Goal: Task Accomplishment & Management: Manage account settings

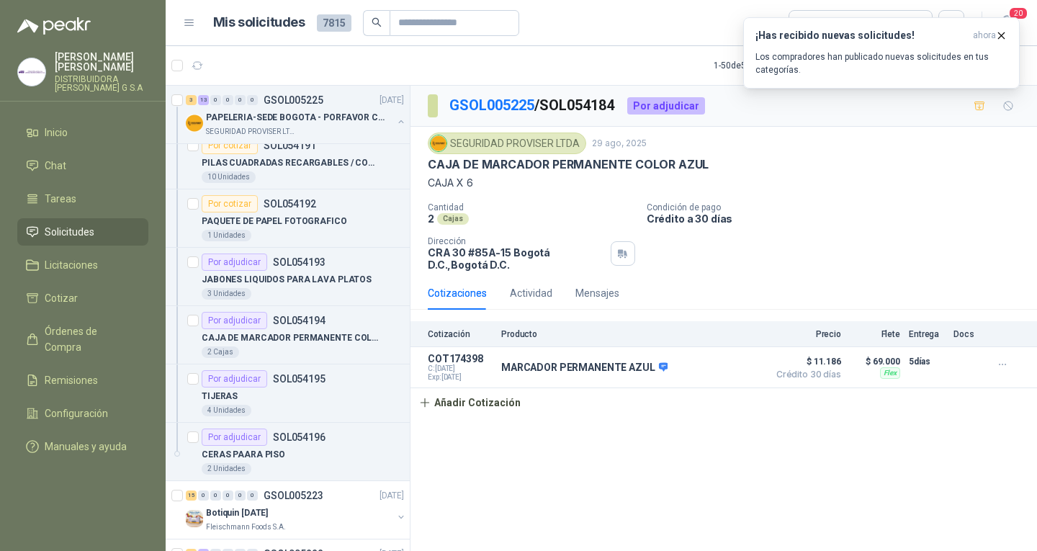
scroll to position [1656, 0]
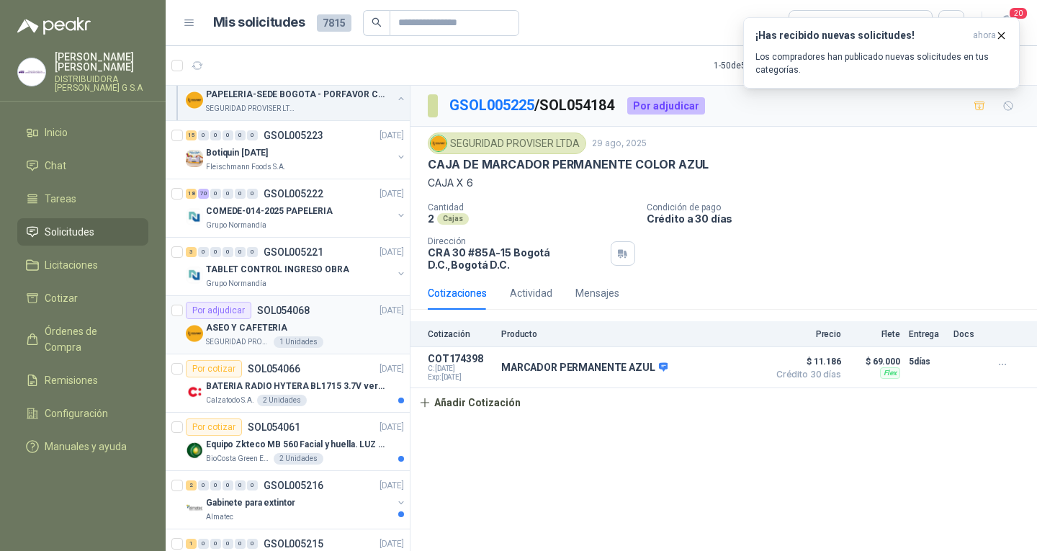
click at [311, 333] on div "ASEO Y CAFETERIA" at bounding box center [305, 327] width 198 height 17
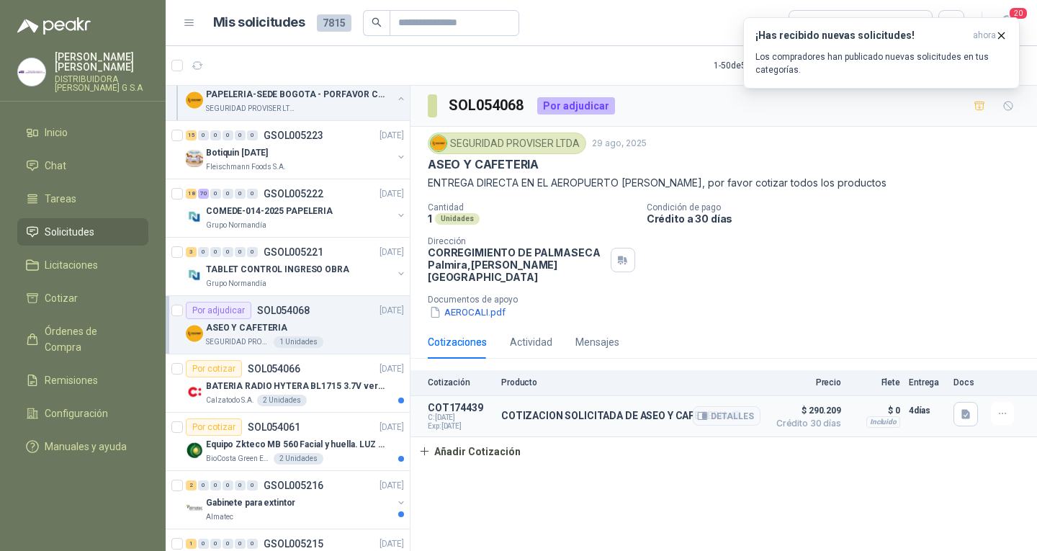
click at [552, 410] on p "COTIZACION SOLICITADA DE ASEO Y CAFETERIA" at bounding box center [621, 416] width 240 height 13
click at [960, 408] on icon "button" at bounding box center [966, 414] width 12 height 12
click at [915, 366] on button "CC35662 PROVISER.pdf" at bounding box center [908, 369] width 119 height 15
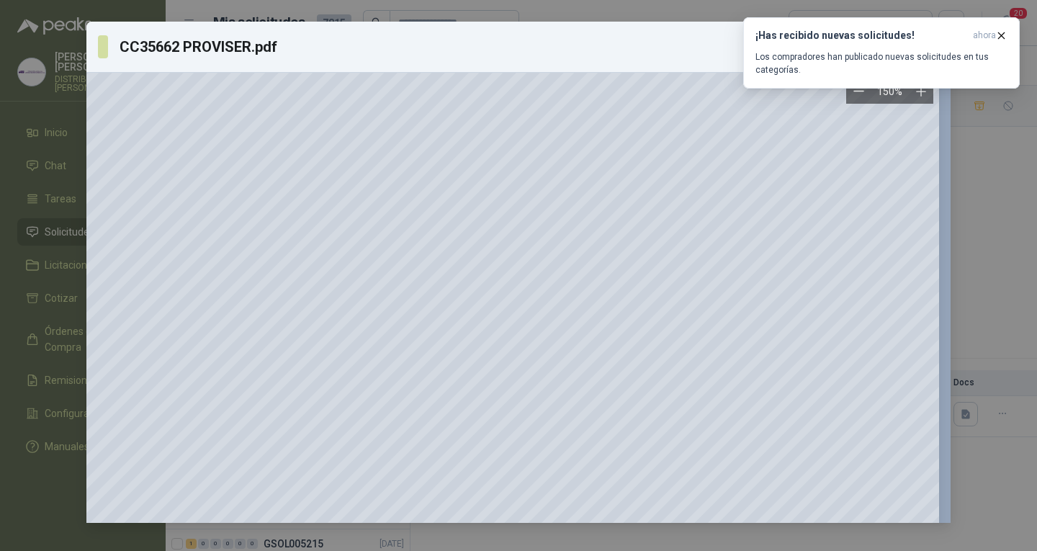
scroll to position [360, 153]
click at [973, 247] on div "CC35662 PROVISER.pdf Descargar 150 %" at bounding box center [518, 275] width 1037 height 551
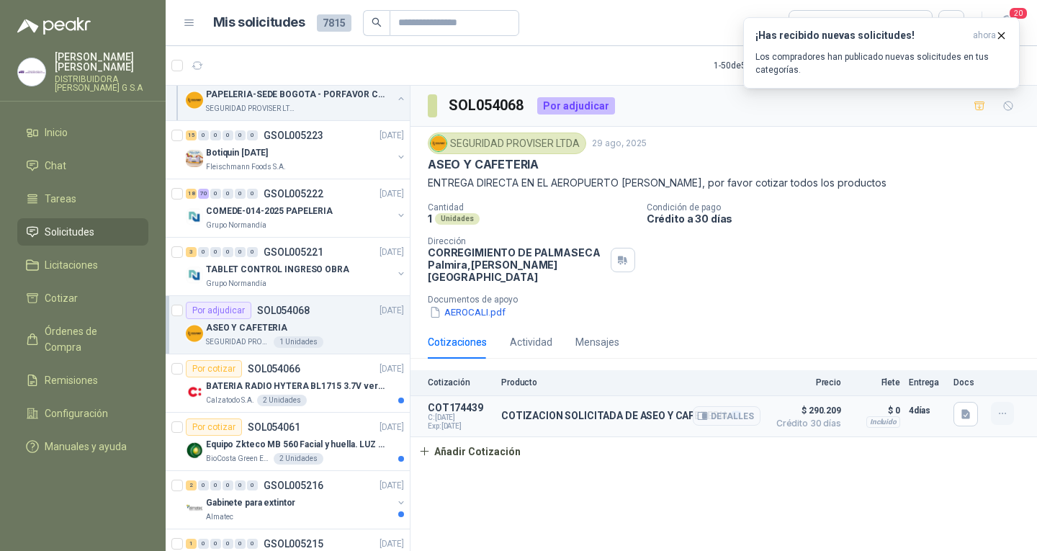
click at [1005, 410] on button "button" at bounding box center [1001, 413] width 23 height 23
drag, startPoint x: 944, startPoint y: 409, endPoint x: 966, endPoint y: 411, distance: 21.7
click at [944, 408] on article "COT174439 C: [DATE] Exp: [DATE] COTIZACION SOLICITADA DE ASEO Y CAFETERIA Detal…" at bounding box center [723, 416] width 626 height 41
click at [970, 408] on icon "button" at bounding box center [966, 414] width 12 height 12
click at [925, 366] on button "CC35662 PROVISER.pdf" at bounding box center [908, 369] width 119 height 15
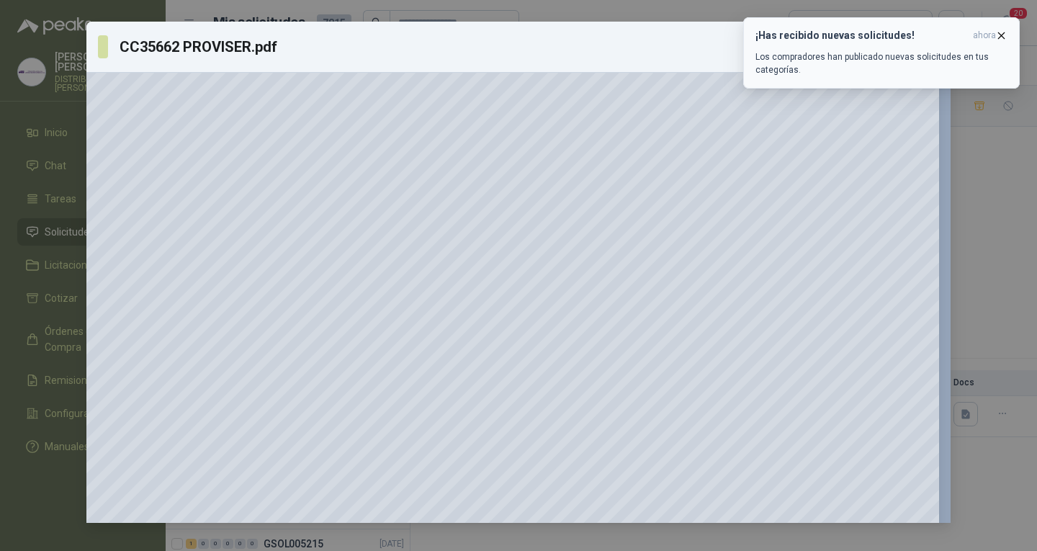
click at [998, 34] on icon "button" at bounding box center [1001, 36] width 12 height 12
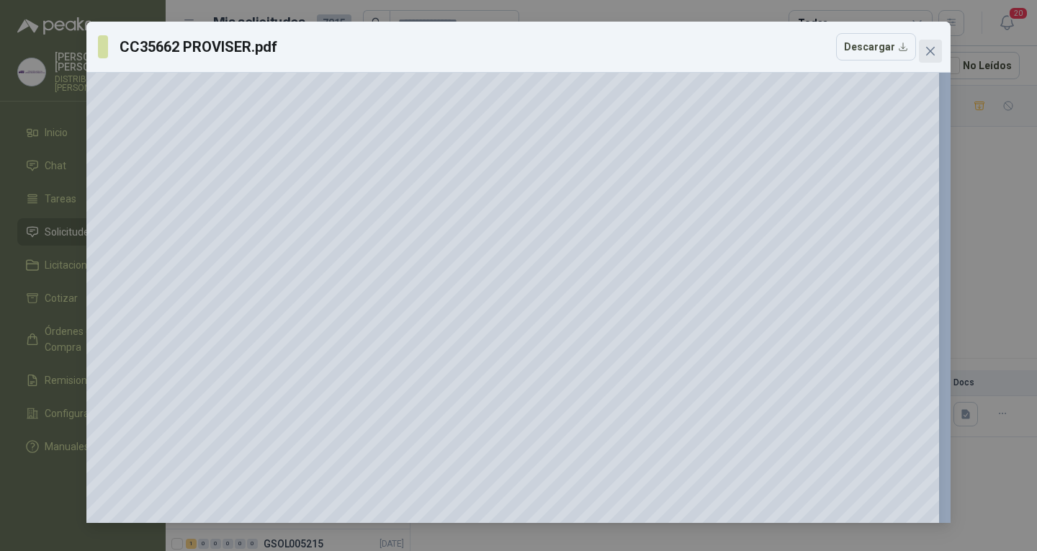
click at [938, 50] on span "Close" at bounding box center [930, 51] width 23 height 12
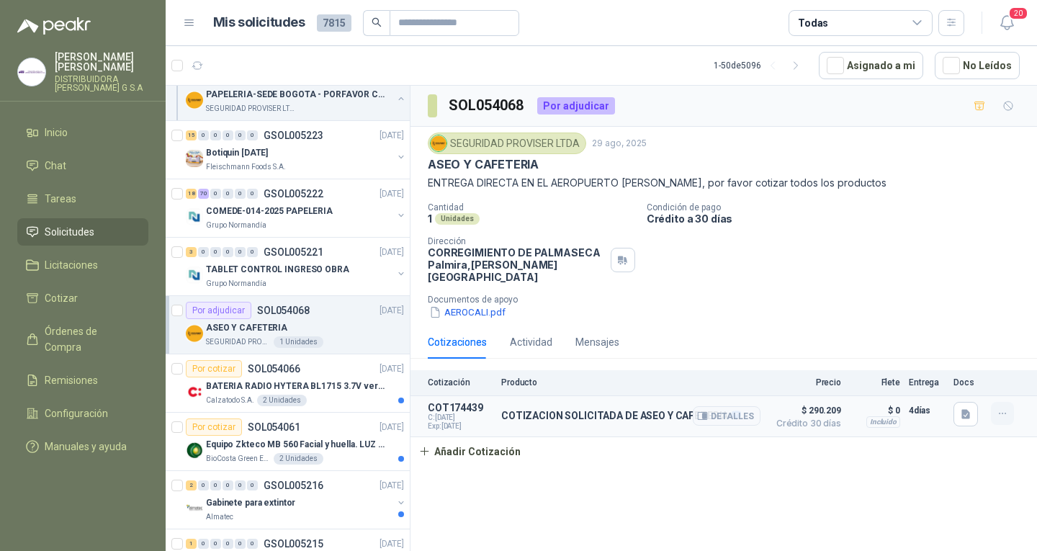
click at [1003, 407] on icon "button" at bounding box center [1002, 413] width 12 height 12
click at [974, 339] on button "Editar" at bounding box center [973, 343] width 115 height 23
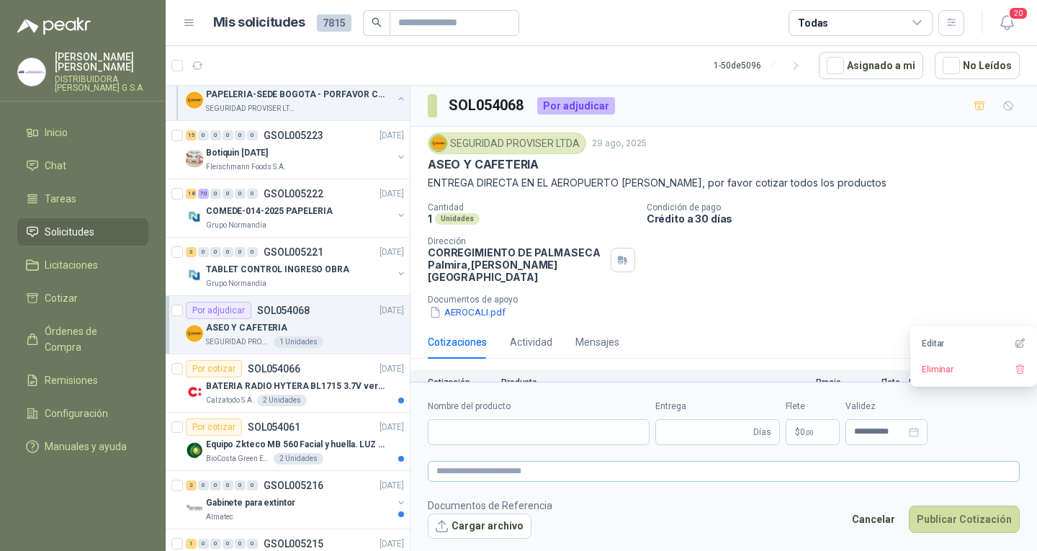
type input "**********"
type input "*"
type textarea "**********"
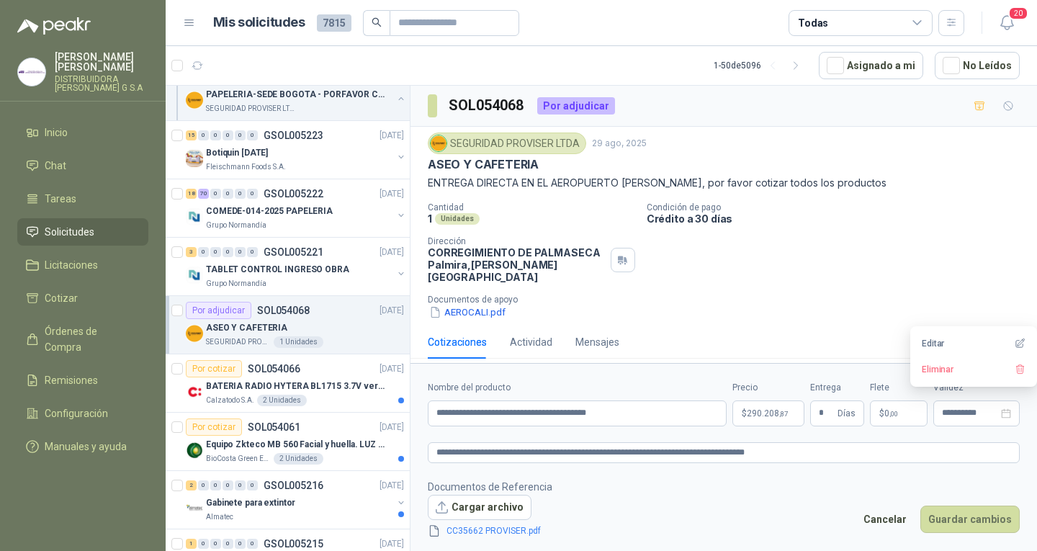
click at [756, 416] on body "[PERSON_NAME] DISTRIBUIDORA [PERSON_NAME] G S.A Inicio Chat Tareas Solicitudes …" at bounding box center [518, 275] width 1037 height 551
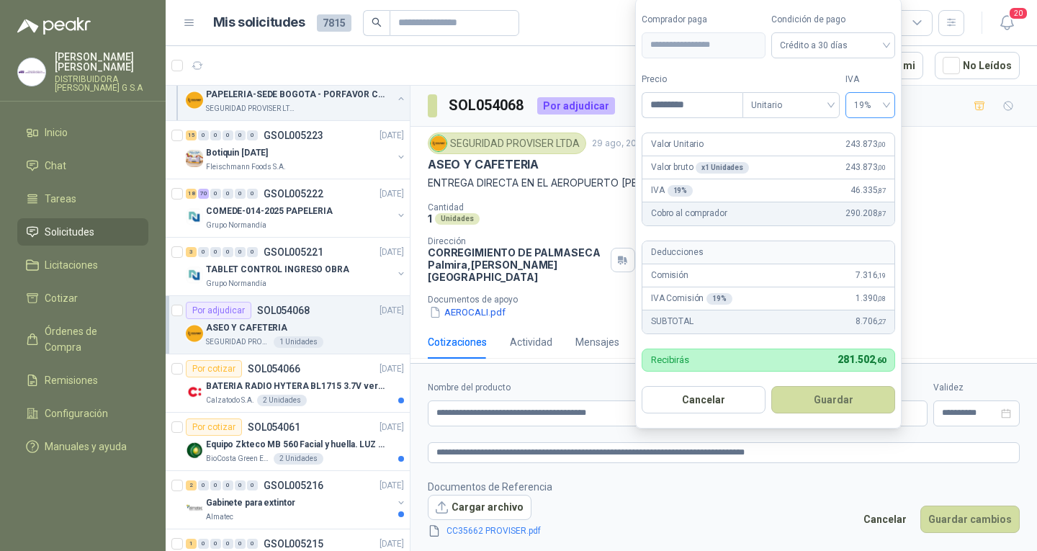
click at [865, 109] on span "19%" at bounding box center [870, 105] width 32 height 22
click at [865, 103] on span "19%" at bounding box center [870, 105] width 32 height 22
click at [527, 526] on link "CC35662 PROVISER.pdf" at bounding box center [494, 531] width 106 height 14
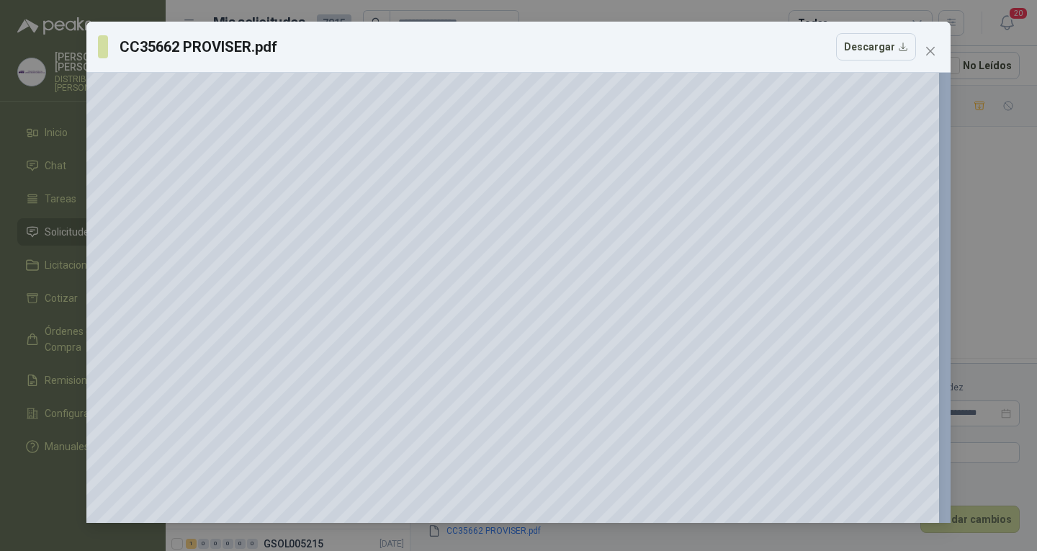
scroll to position [72, 153]
click at [937, 55] on span "Close" at bounding box center [930, 51] width 23 height 12
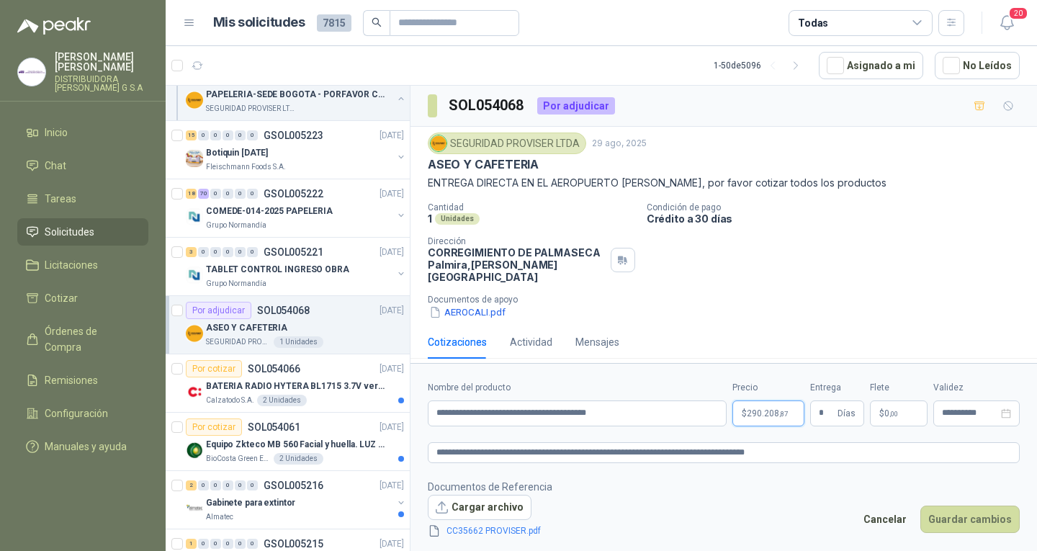
click at [770, 412] on body "[PERSON_NAME] DISTRIBUIDORA [PERSON_NAME] G S.A Inicio Chat Tareas Solicitudes …" at bounding box center [518, 275] width 1037 height 551
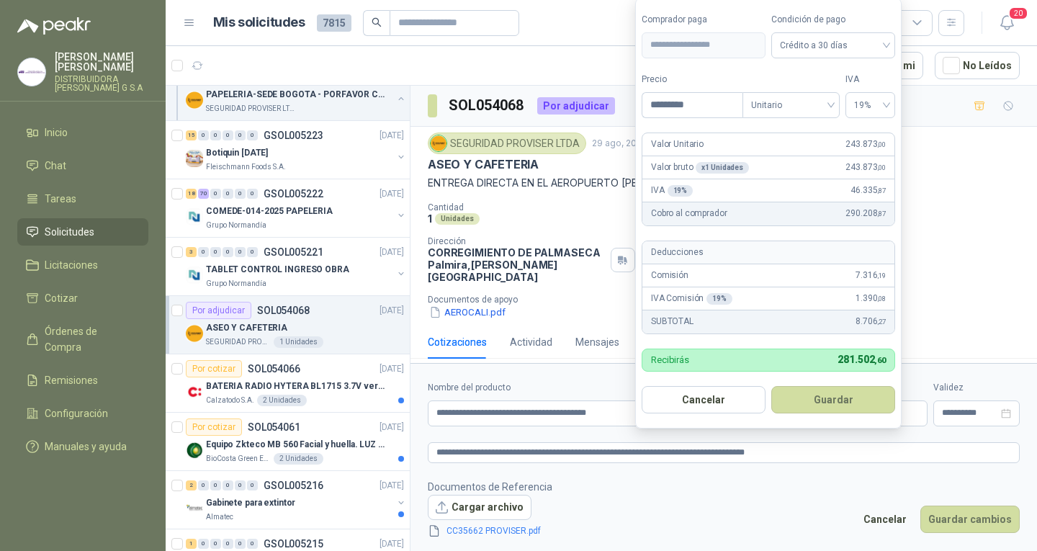
click at [943, 304] on div "AEROCALI.pdf" at bounding box center [729, 311] width 603 height 15
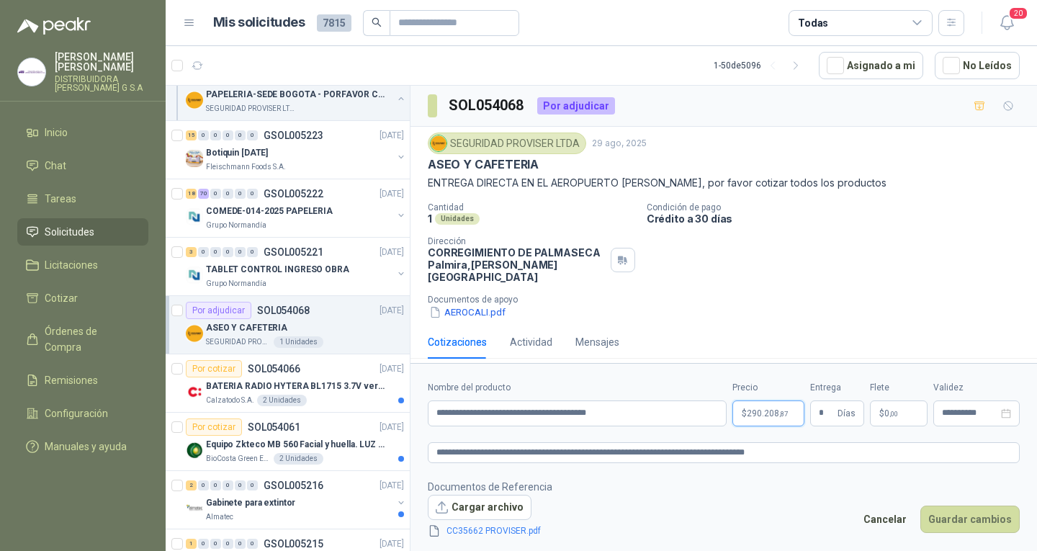
click at [786, 410] on body "[PERSON_NAME] DISTRIBUIDORA [PERSON_NAME] G S.A Inicio Chat Tareas Solicitudes …" at bounding box center [518, 275] width 1037 height 551
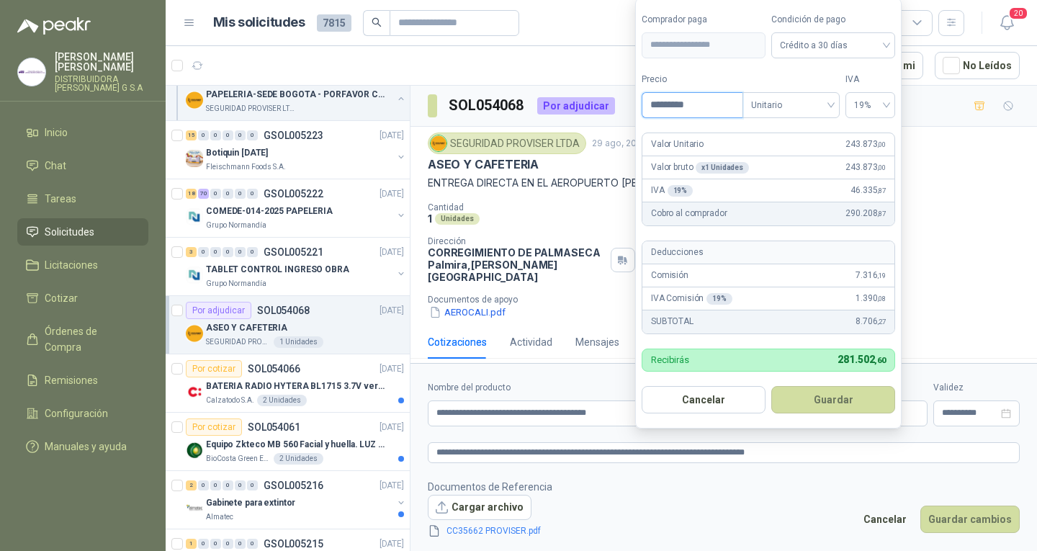
drag, startPoint x: 536, startPoint y: 123, endPoint x: 695, endPoint y: 113, distance: 159.4
click at [538, 122] on body "[PERSON_NAME] DISTRIBUIDORA [PERSON_NAME] G S.A Inicio Chat Tareas Solicitudes …" at bounding box center [518, 275] width 1037 height 551
type input "********"
click at [847, 408] on button "Guardar" at bounding box center [833, 399] width 124 height 27
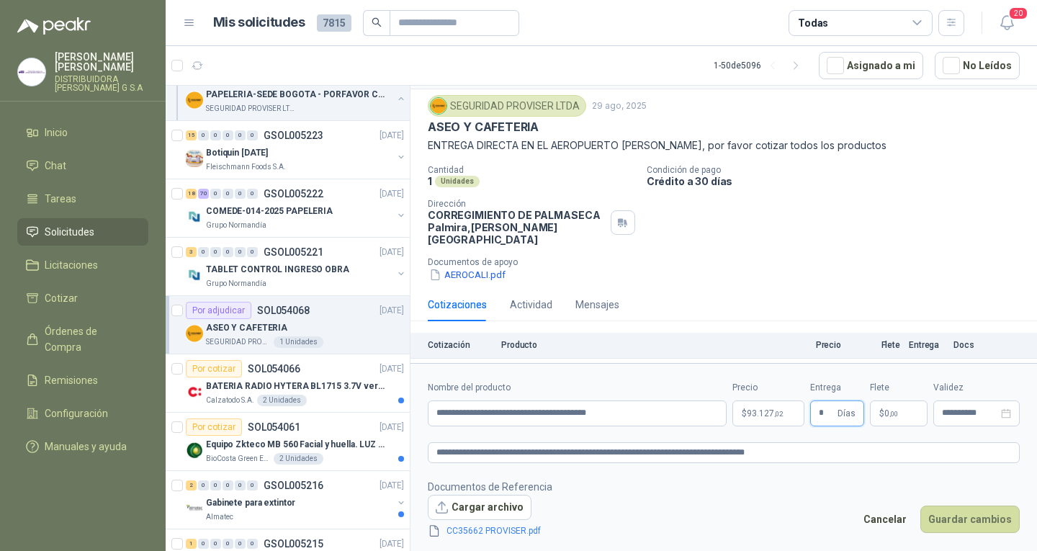
scroll to position [63, 0]
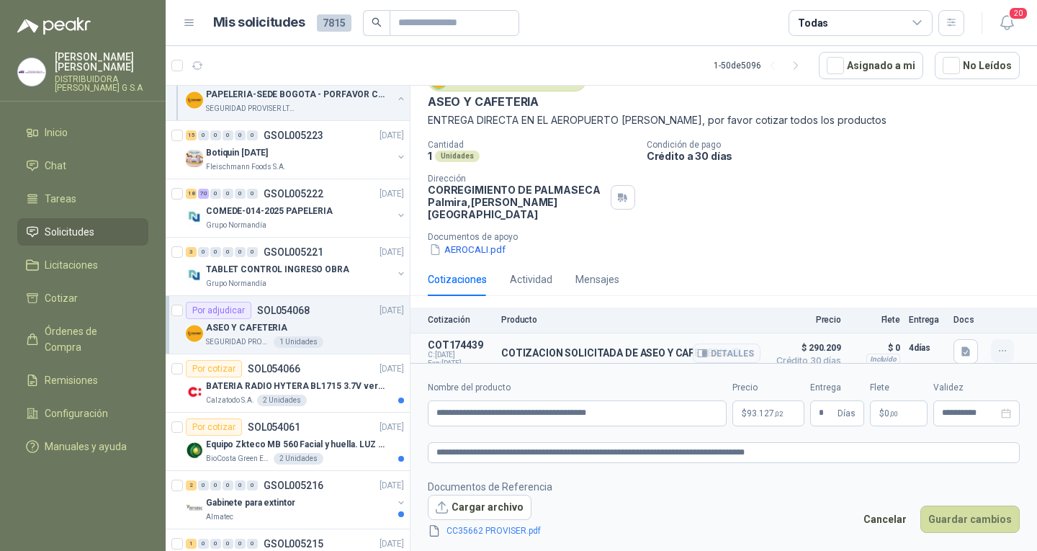
click at [996, 345] on icon "button" at bounding box center [1002, 351] width 12 height 12
click at [970, 208] on div "Cantidad 1 Unidades Condición de pago Crédito a 30 días Dirección CORREGIMIENTO…" at bounding box center [724, 198] width 592 height 117
click at [942, 518] on button "Guardar cambios" at bounding box center [969, 518] width 99 height 27
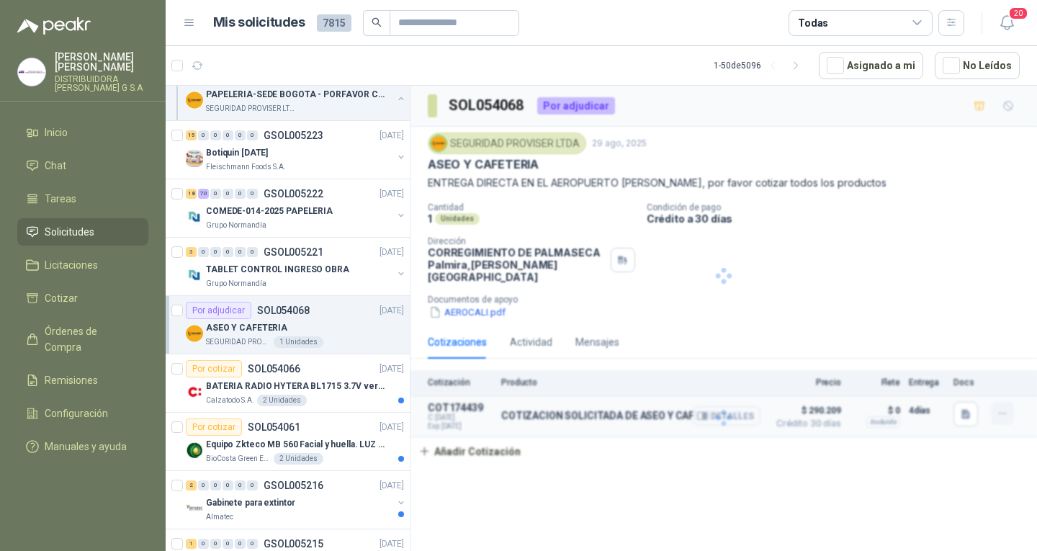
scroll to position [0, 0]
click at [453, 437] on button "Añadir Cotización" at bounding box center [469, 451] width 118 height 29
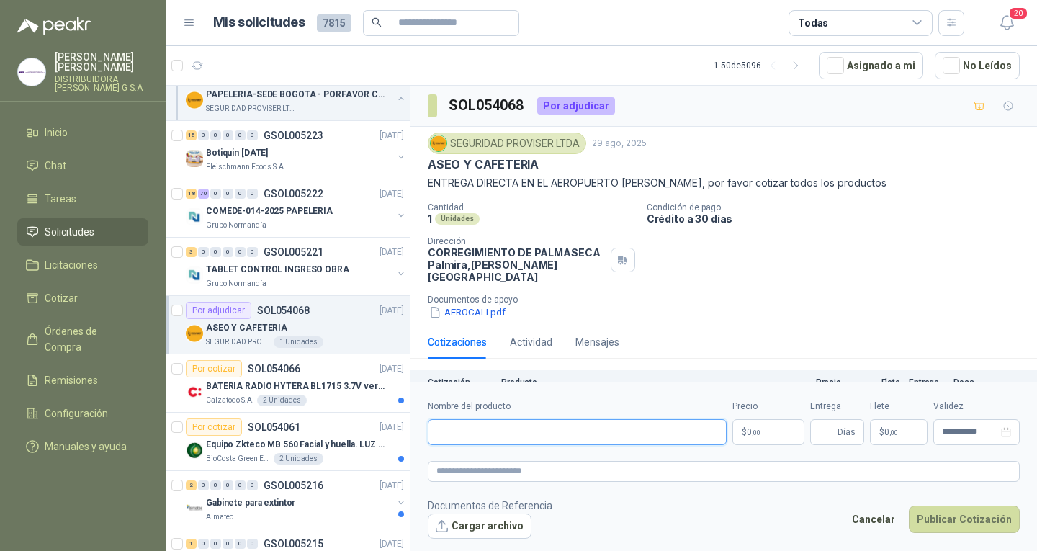
click at [514, 423] on input "Nombre del producto" at bounding box center [577, 432] width 299 height 26
type input "*********"
click at [831, 429] on input "Entrega" at bounding box center [826, 432] width 16 height 24
type input "*"
click at [762, 434] on p "$ 0 ,00" at bounding box center [768, 432] width 72 height 26
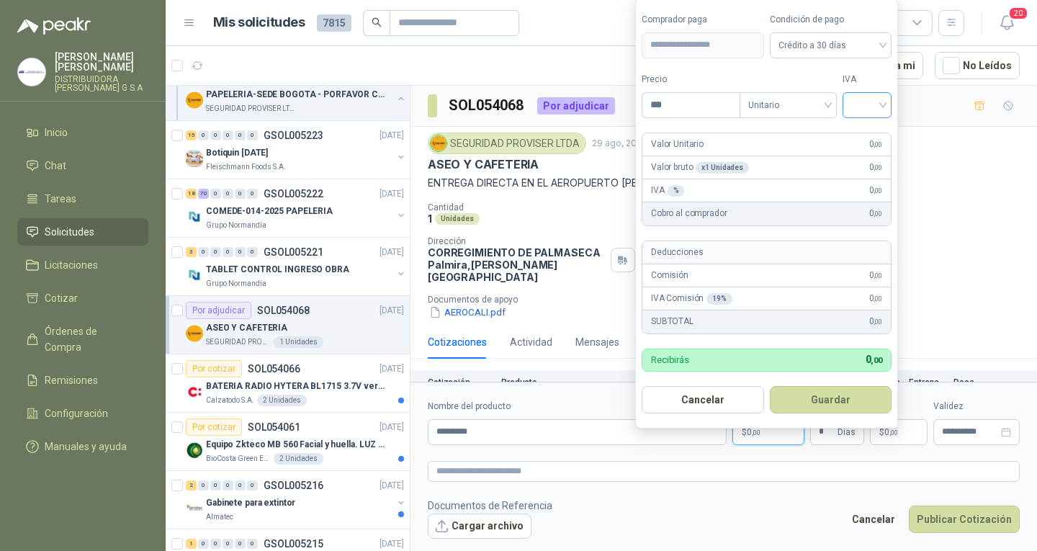
click at [886, 103] on div at bounding box center [866, 105] width 49 height 26
click at [864, 153] on div "5%" at bounding box center [870, 158] width 27 height 16
click at [687, 109] on input "***" at bounding box center [692, 105] width 100 height 24
click at [754, 532] on footer "Documentos de Referencia Cargar archivo Cancelar Publicar Cotización" at bounding box center [724, 518] width 592 height 42
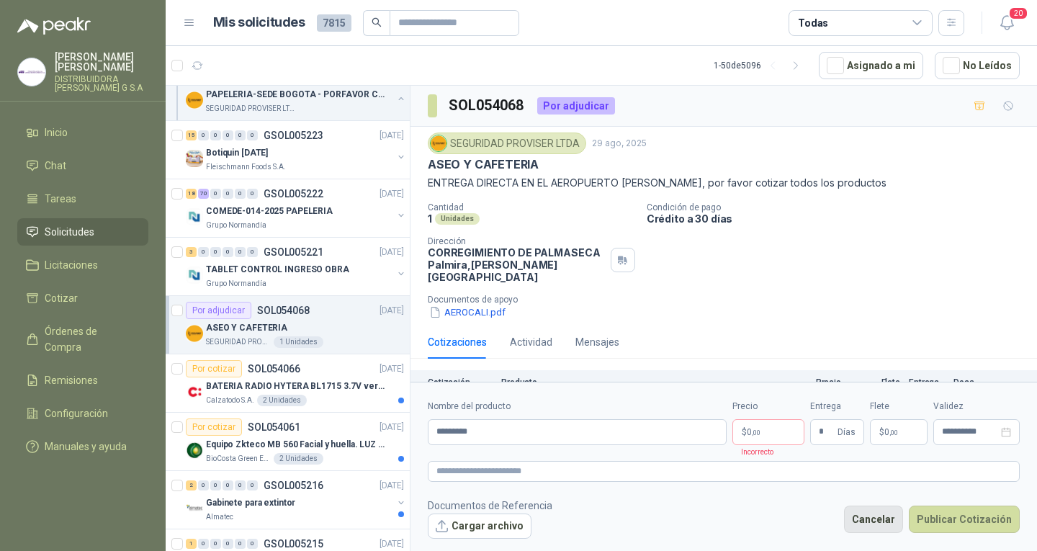
click at [868, 509] on button "Cancelar" at bounding box center [873, 518] width 59 height 27
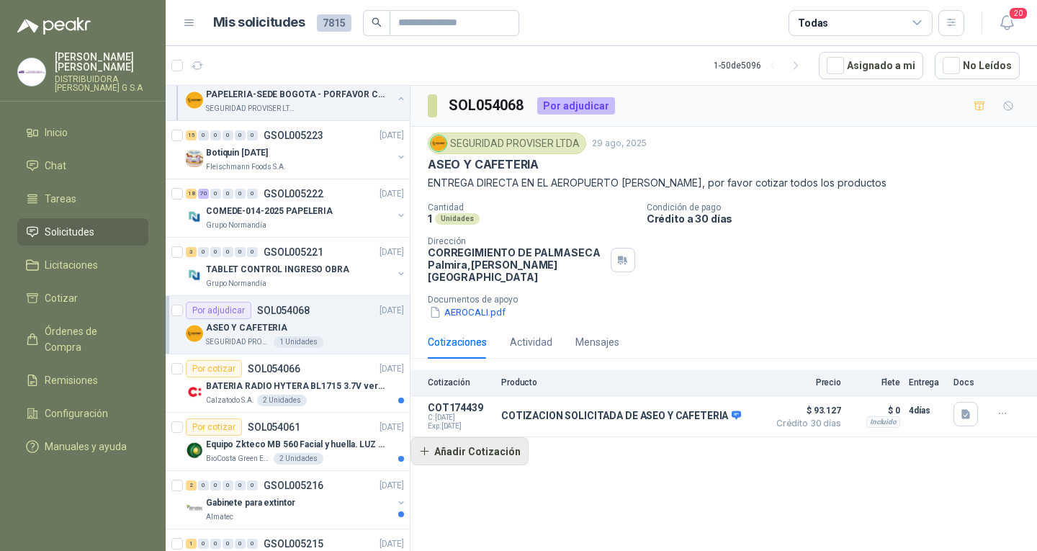
click at [510, 437] on button "Añadir Cotización" at bounding box center [469, 451] width 118 height 29
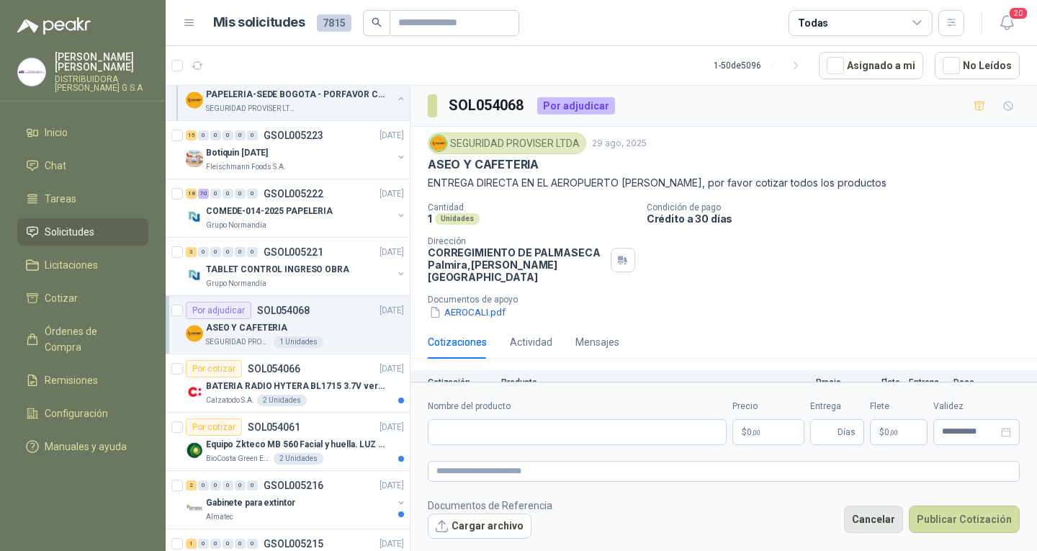
click at [867, 510] on button "Cancelar" at bounding box center [873, 518] width 59 height 27
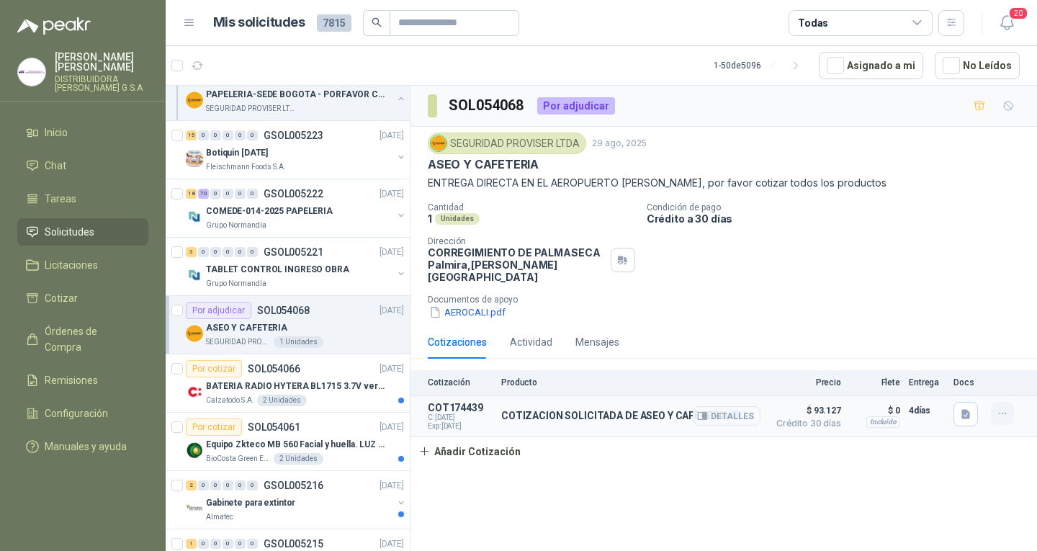
click at [1007, 407] on icon "button" at bounding box center [1002, 413] width 12 height 12
click at [989, 346] on button "Editar" at bounding box center [973, 343] width 115 height 23
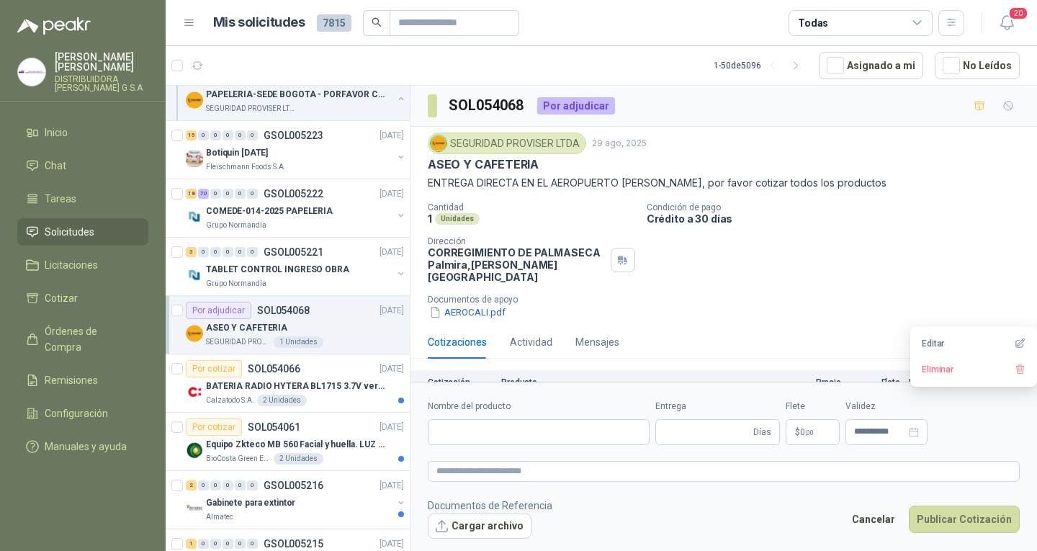
type input "**********"
type input "*"
type textarea "**********"
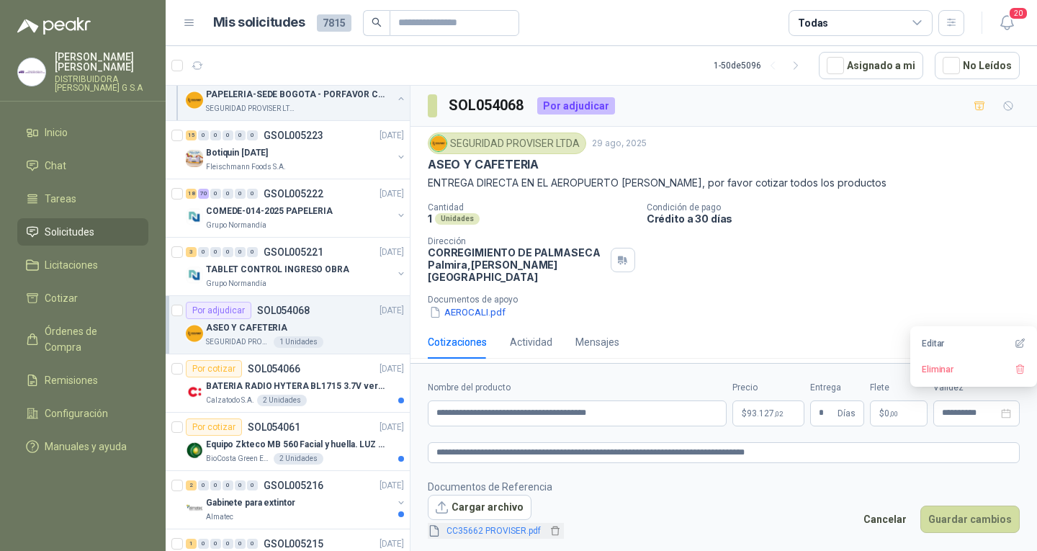
click at [503, 525] on link "CC35662 PROVISER.pdf" at bounding box center [494, 531] width 106 height 14
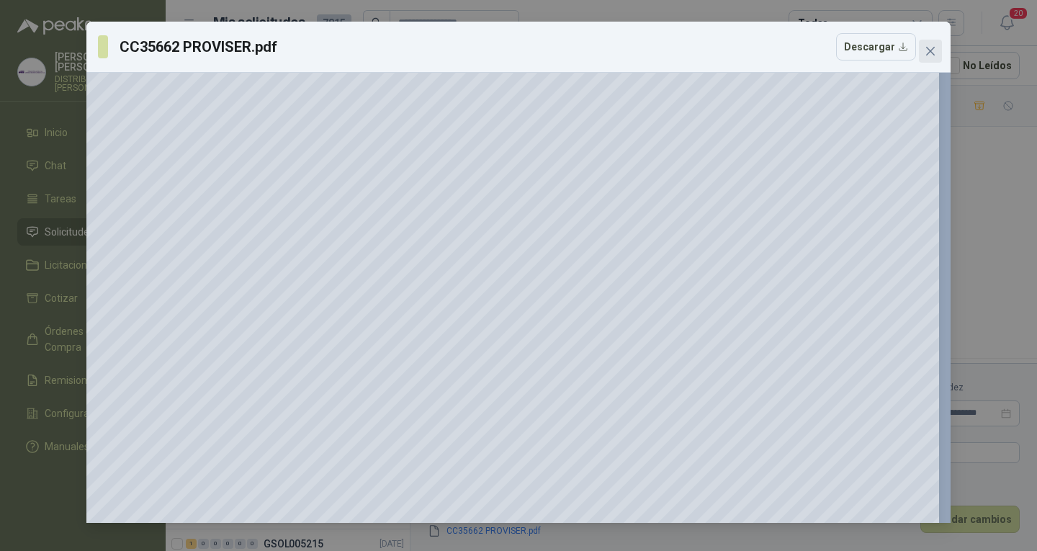
click at [926, 48] on icon "close" at bounding box center [930, 51] width 9 height 9
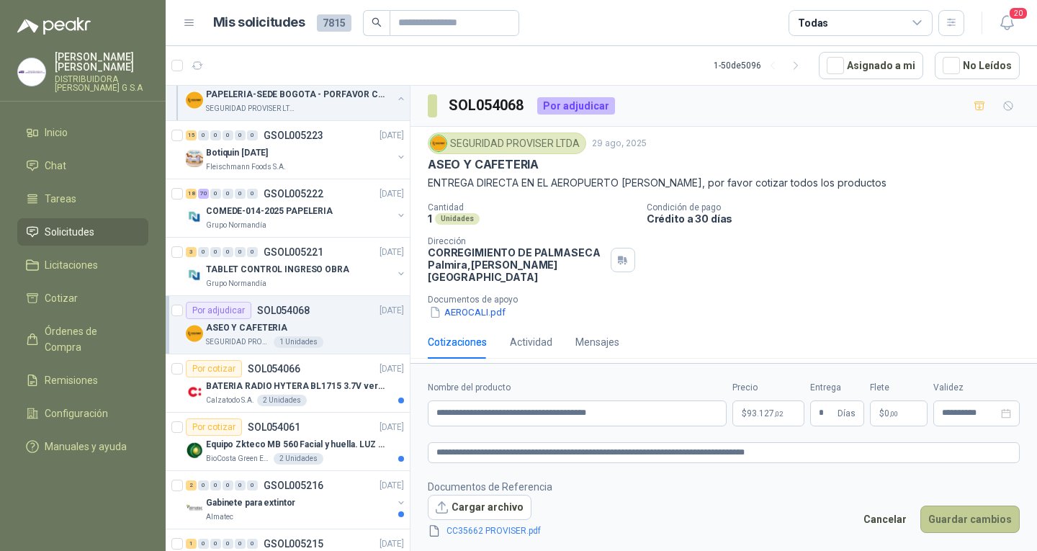
click at [990, 523] on button "Guardar cambios" at bounding box center [969, 518] width 99 height 27
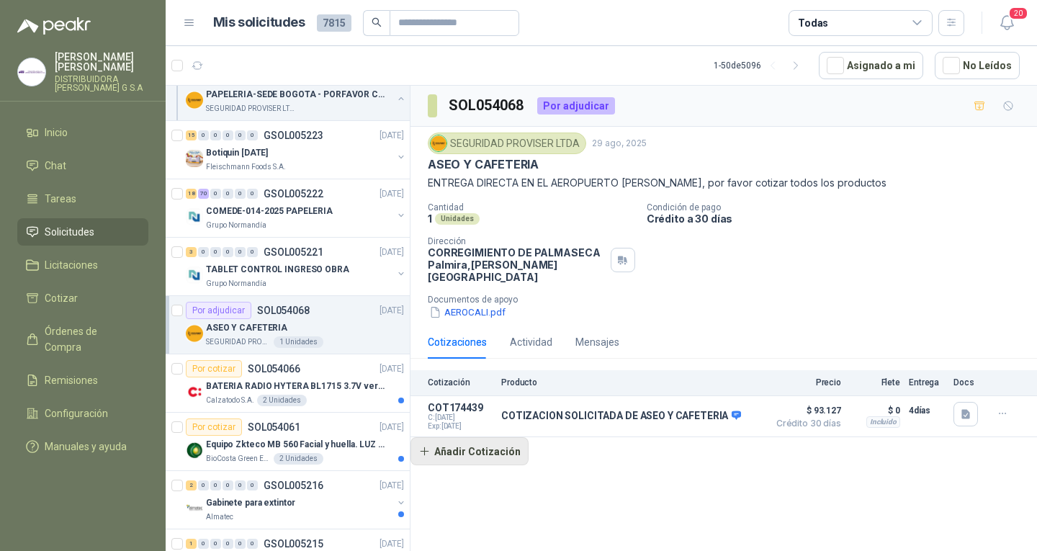
click at [461, 446] on button "Añadir Cotización" at bounding box center [469, 451] width 118 height 29
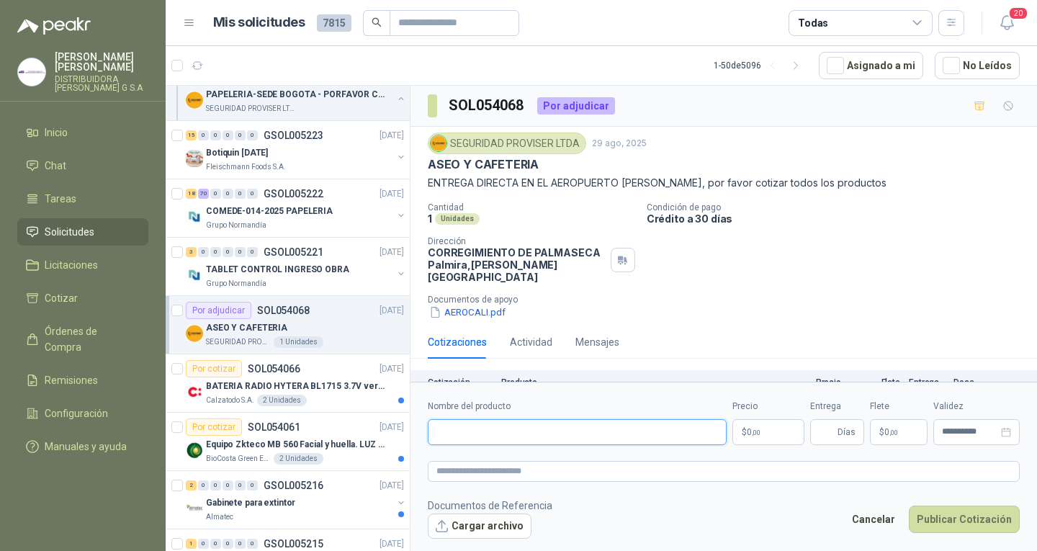
click at [497, 436] on input "Nombre del producto" at bounding box center [577, 432] width 299 height 26
type input "*********"
click at [764, 436] on p "$ 0 ,00" at bounding box center [768, 432] width 72 height 26
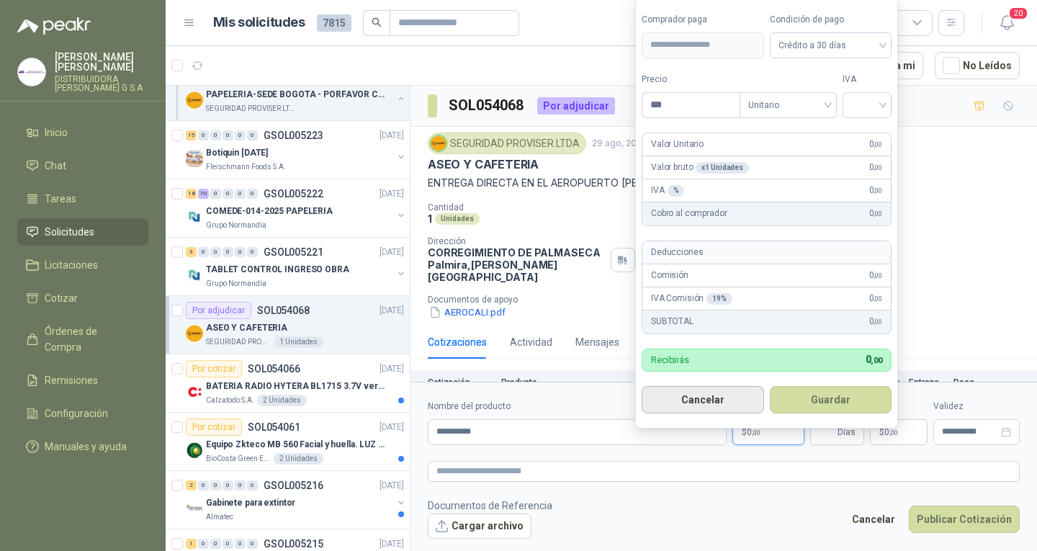
click at [708, 400] on button "Cancelar" at bounding box center [702, 399] width 122 height 27
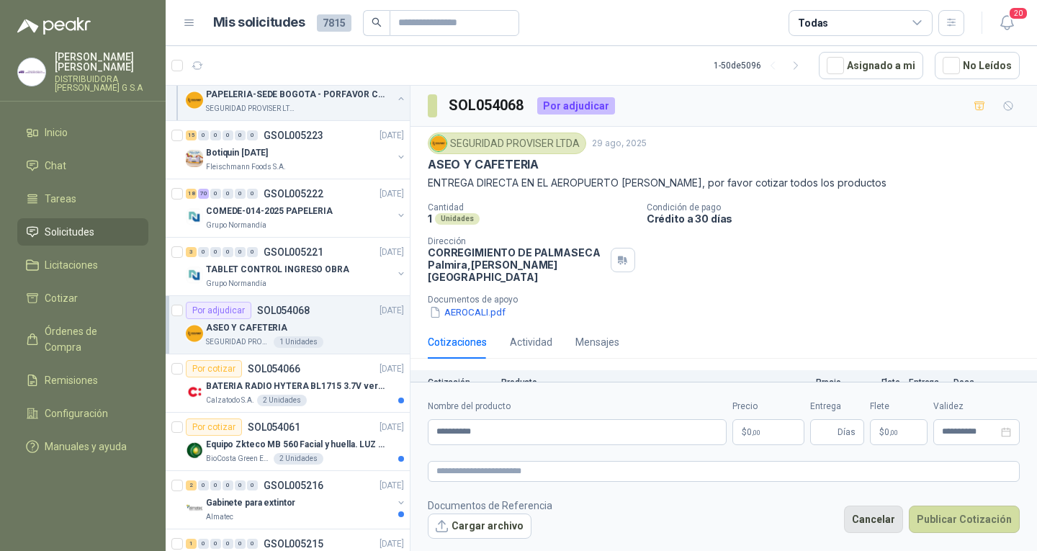
click at [902, 509] on button "Cancelar" at bounding box center [873, 518] width 59 height 27
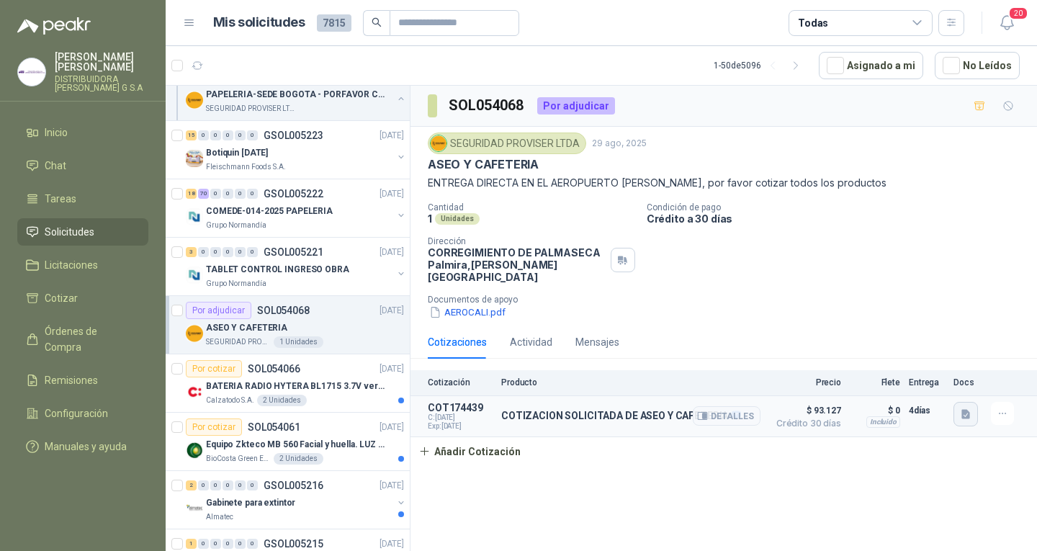
click at [958, 402] on button "button" at bounding box center [965, 414] width 24 height 24
click at [933, 370] on button "CC35662 PROVISER.pdf" at bounding box center [908, 369] width 119 height 15
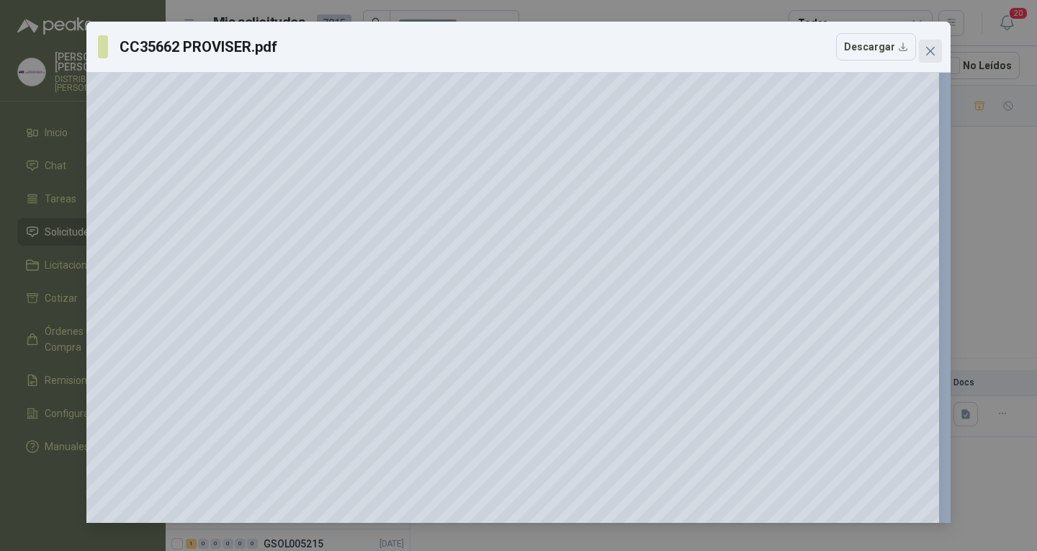
click at [927, 49] on icon "close" at bounding box center [930, 51] width 9 height 9
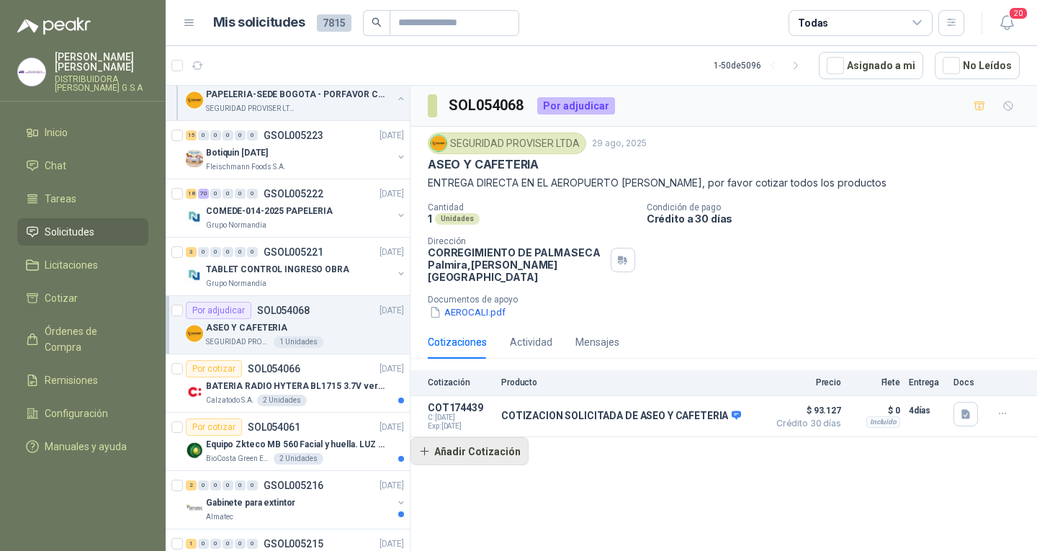
click at [489, 447] on button "Añadir Cotización" at bounding box center [469, 451] width 118 height 29
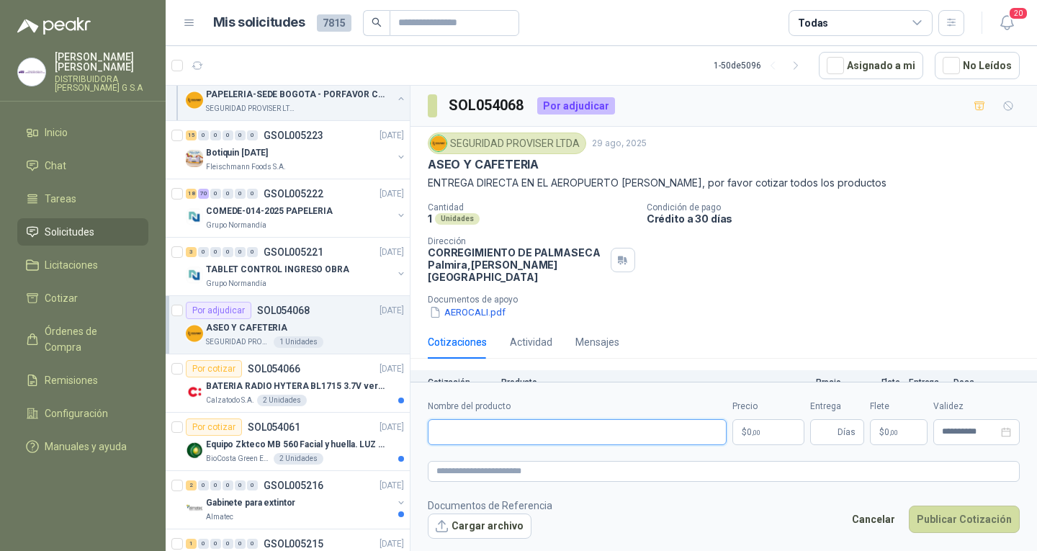
click at [497, 438] on input "Nombre del producto" at bounding box center [577, 432] width 299 height 26
type input "*********"
click at [757, 422] on body "[PERSON_NAME] DISTRIBUIDORA [PERSON_NAME] G S.A Inicio Chat Tareas Solicitudes …" at bounding box center [518, 275] width 1037 height 551
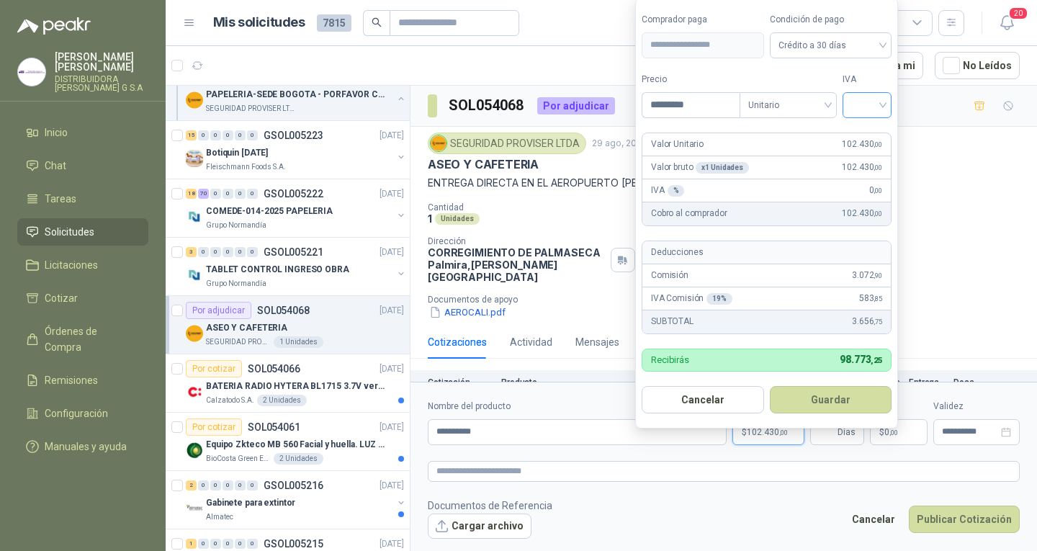
type input "*********"
click at [859, 103] on input "search" at bounding box center [867, 104] width 32 height 22
click at [871, 158] on div "5%" at bounding box center [870, 158] width 27 height 16
click at [848, 405] on button "Guardar" at bounding box center [833, 399] width 124 height 27
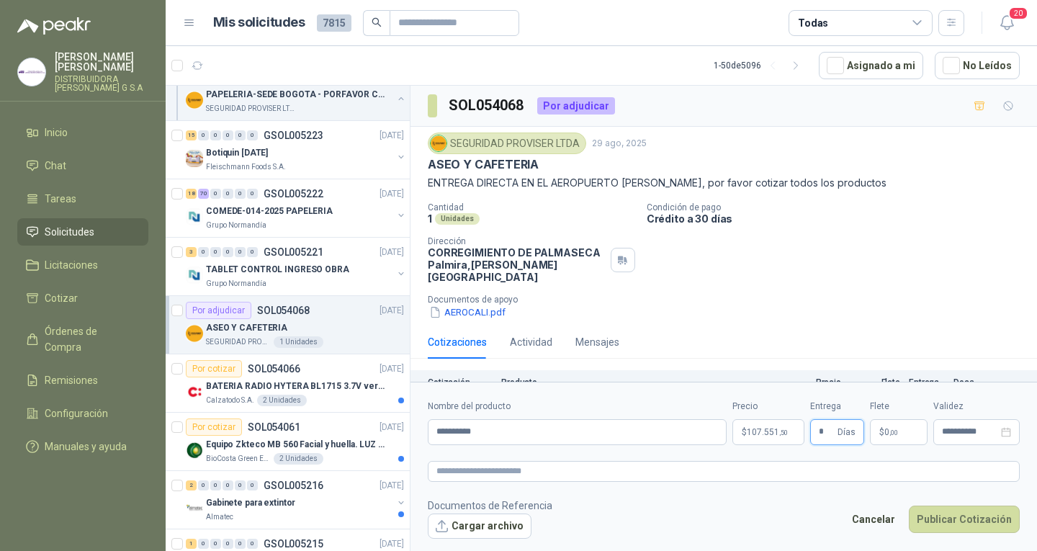
type input "*"
click at [893, 428] on span ",00" at bounding box center [893, 432] width 9 height 8
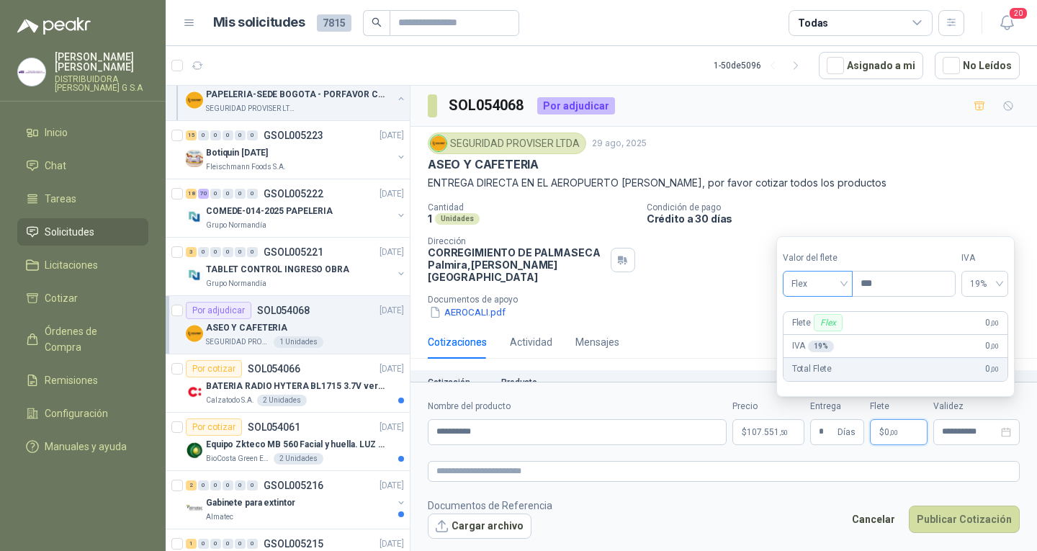
click at [806, 292] on span "Flex" at bounding box center [817, 284] width 53 height 22
click at [731, 260] on div "Cantidad 1 Unidades Condición de pago Crédito a 30 días Dirección CORREGIMIENTO…" at bounding box center [724, 260] width 592 height 117
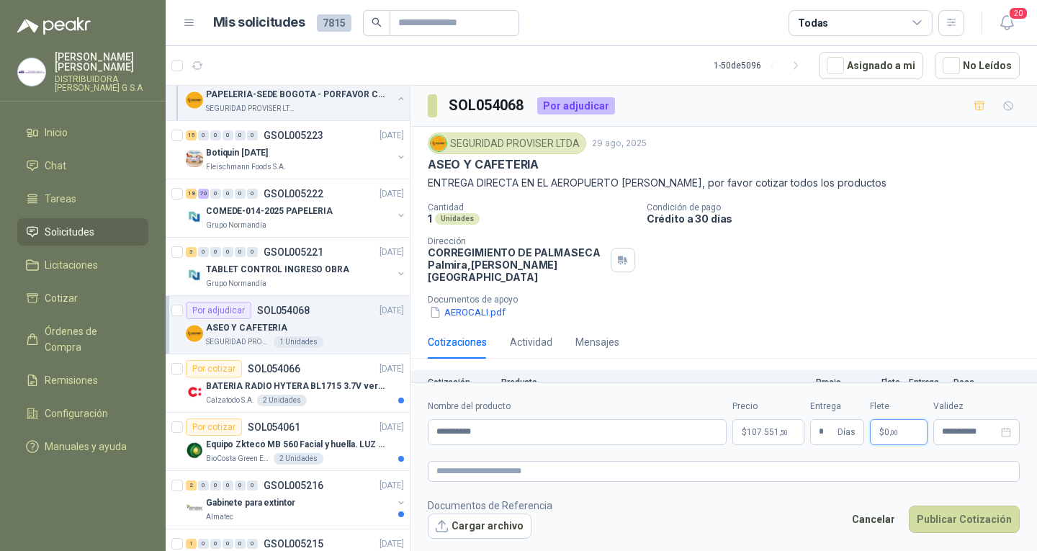
click at [880, 435] on span "$" at bounding box center [881, 432] width 5 height 9
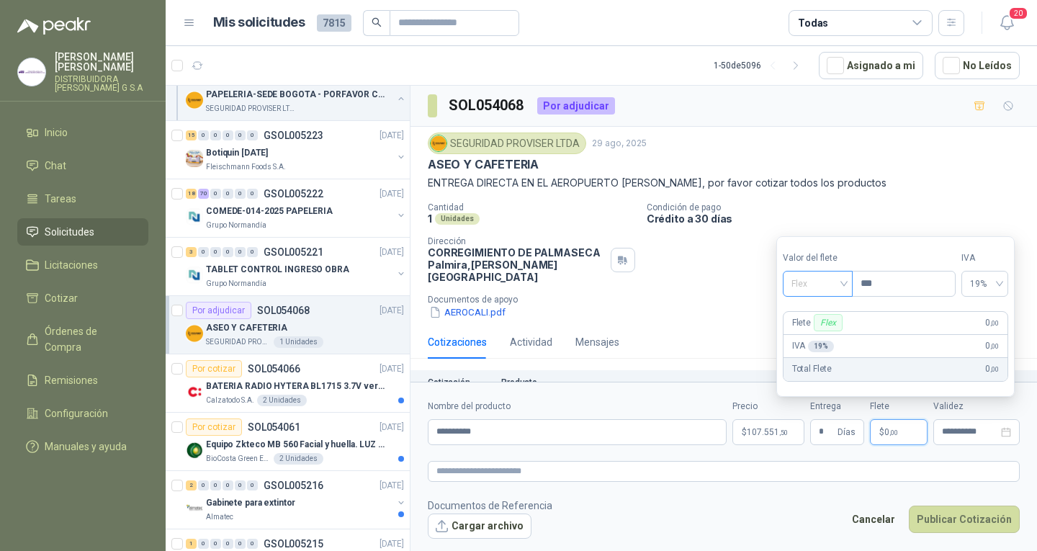
click at [818, 289] on span "Flex" at bounding box center [817, 284] width 53 height 22
click at [834, 330] on div "Incluido" at bounding box center [819, 337] width 50 height 16
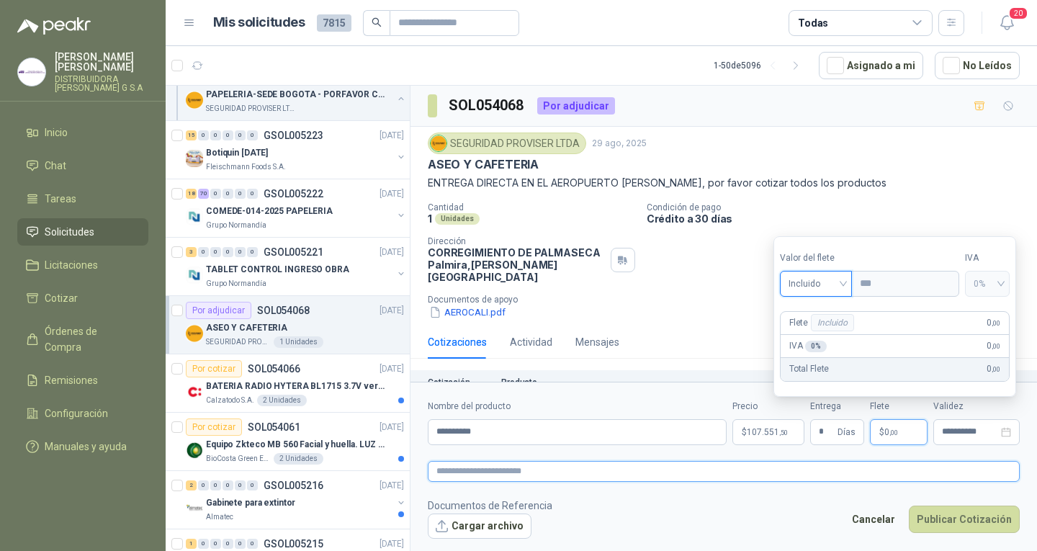
click at [628, 469] on textarea at bounding box center [724, 471] width 592 height 21
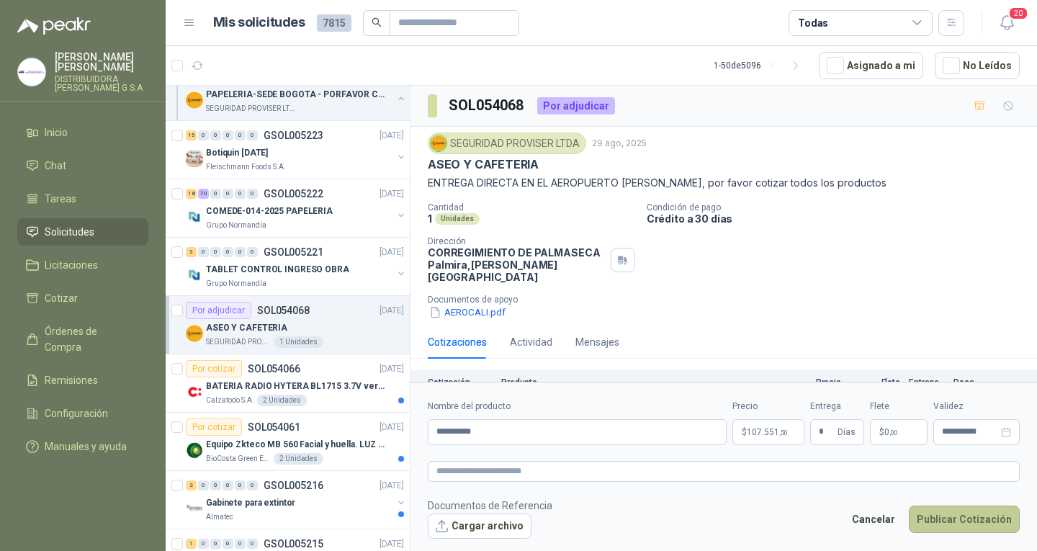
click at [949, 516] on button "Publicar Cotización" at bounding box center [963, 518] width 111 height 27
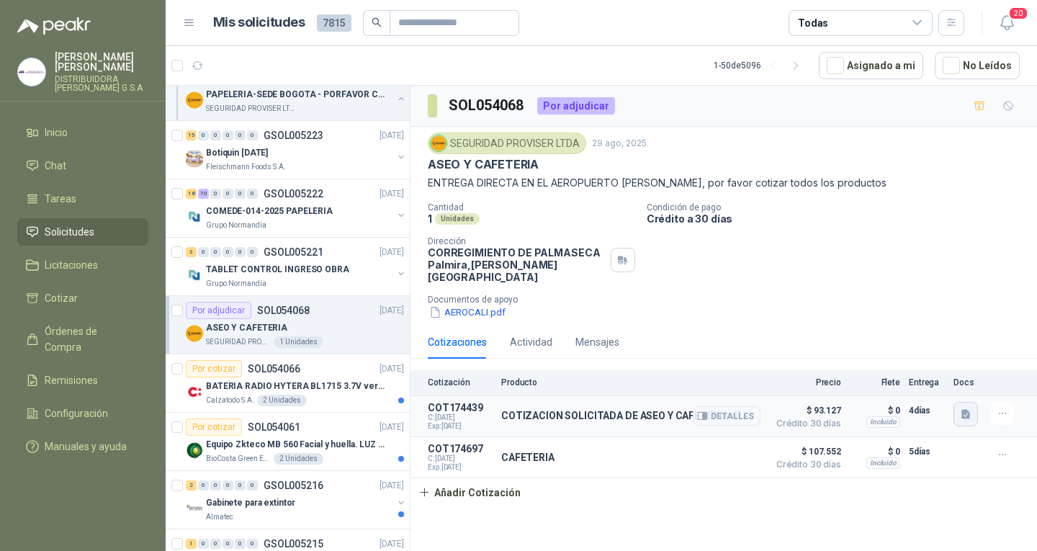
click at [971, 408] on icon "button" at bounding box center [966, 414] width 12 height 12
click at [908, 370] on button "CC35662 PROVISER.pdf" at bounding box center [908, 369] width 119 height 15
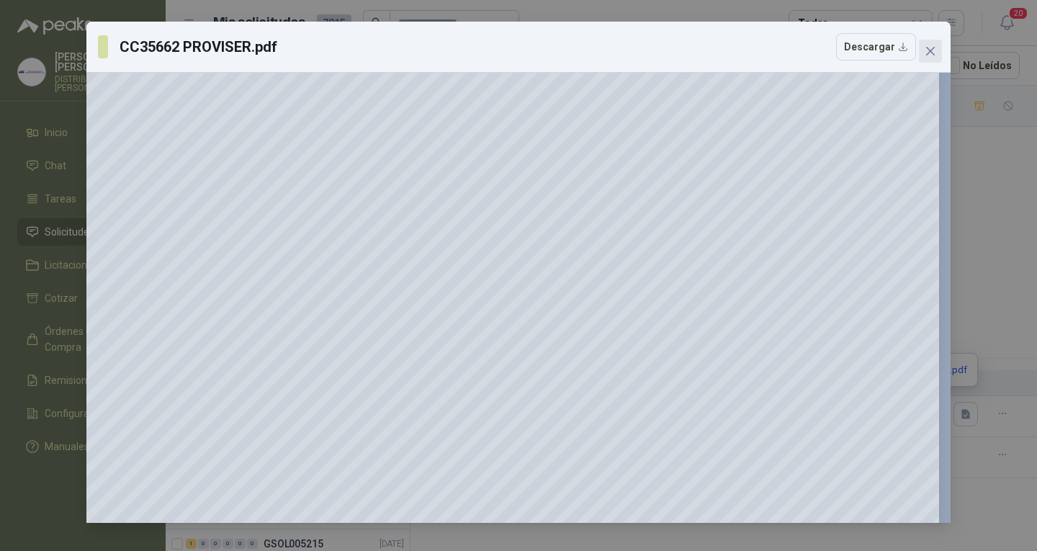
click at [931, 53] on icon "close" at bounding box center [930, 51] width 9 height 9
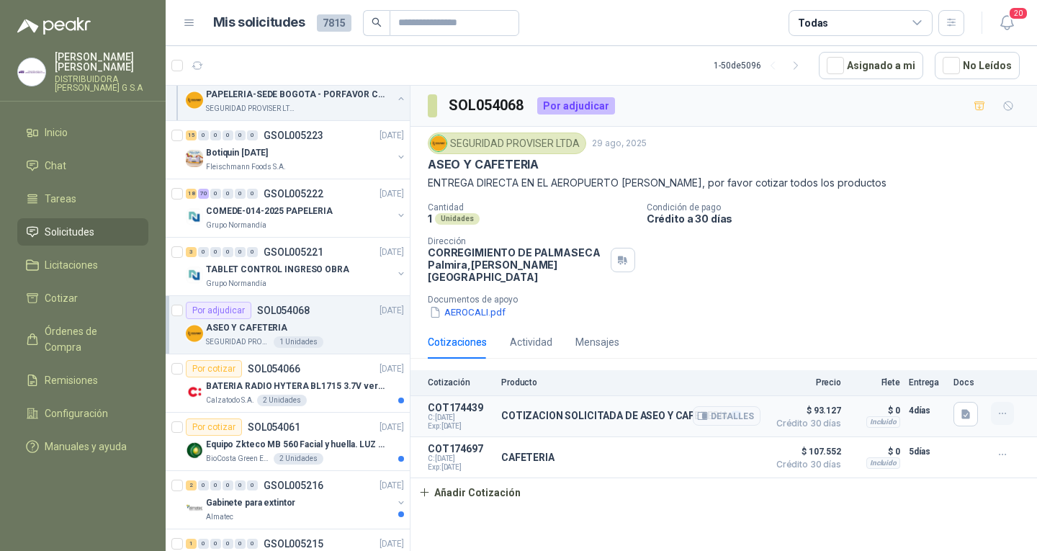
click at [999, 407] on icon "button" at bounding box center [1002, 413] width 12 height 12
click at [973, 342] on button "Editar" at bounding box center [973, 343] width 115 height 23
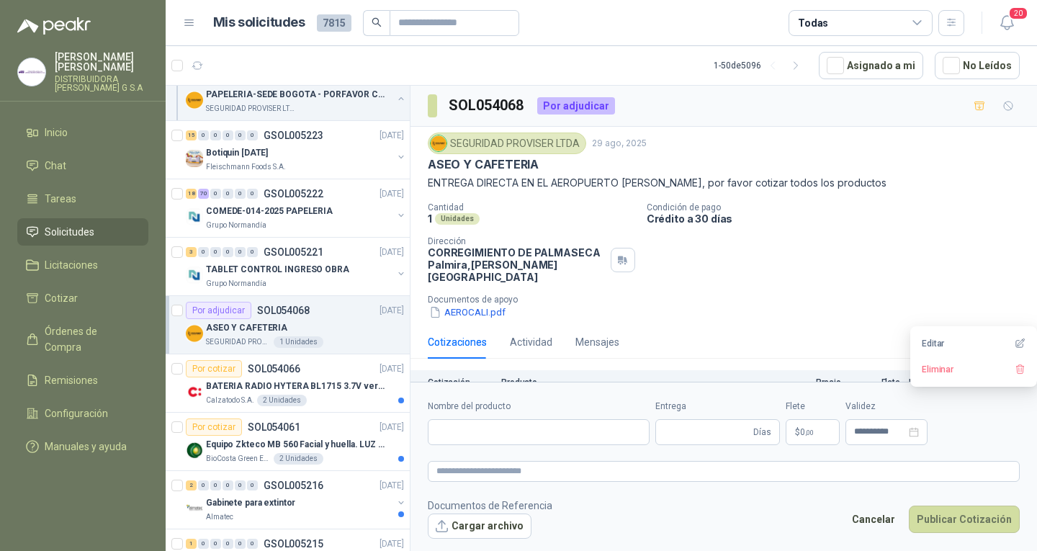
type input "**********"
type input "*"
type textarea "**********"
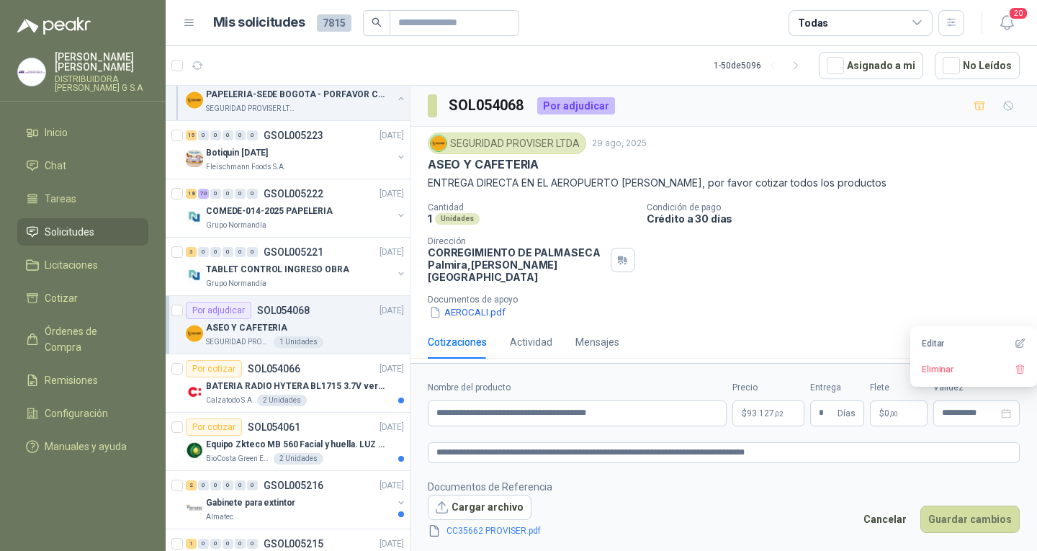
click at [780, 413] on body "[PERSON_NAME] DISTRIBUIDORA [PERSON_NAME] G S.A Inicio Chat Tareas Solicitudes …" at bounding box center [518, 275] width 1037 height 551
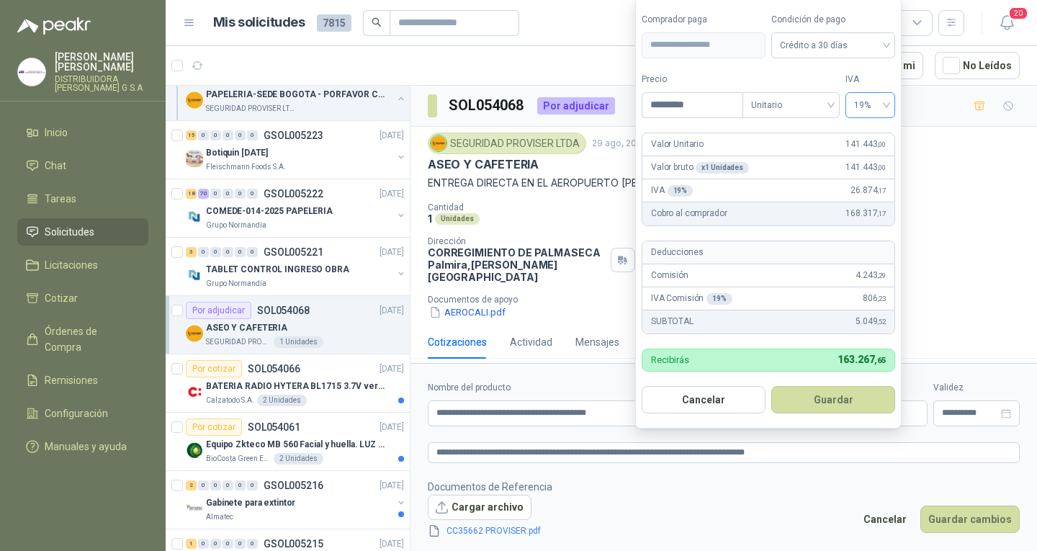
click at [870, 94] on span "19%" at bounding box center [870, 105] width 32 height 22
type input "*********"
click at [870, 137] on div "19%" at bounding box center [870, 135] width 27 height 16
drag, startPoint x: 844, startPoint y: 397, endPoint x: 857, endPoint y: 397, distance: 13.7
click at [843, 397] on button "Guardar" at bounding box center [833, 399] width 124 height 27
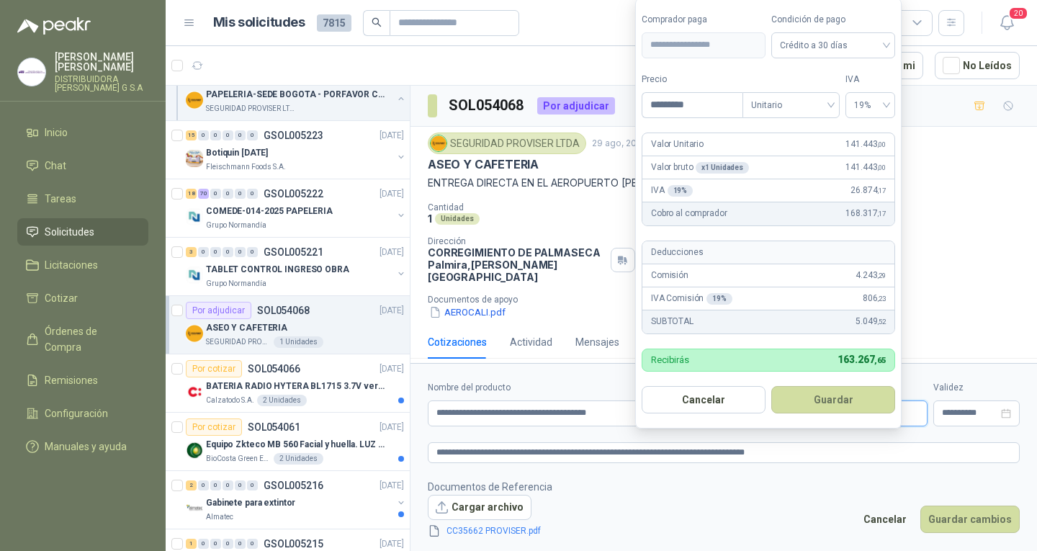
click at [880, 403] on p "$ 0 ,00" at bounding box center [899, 413] width 58 height 26
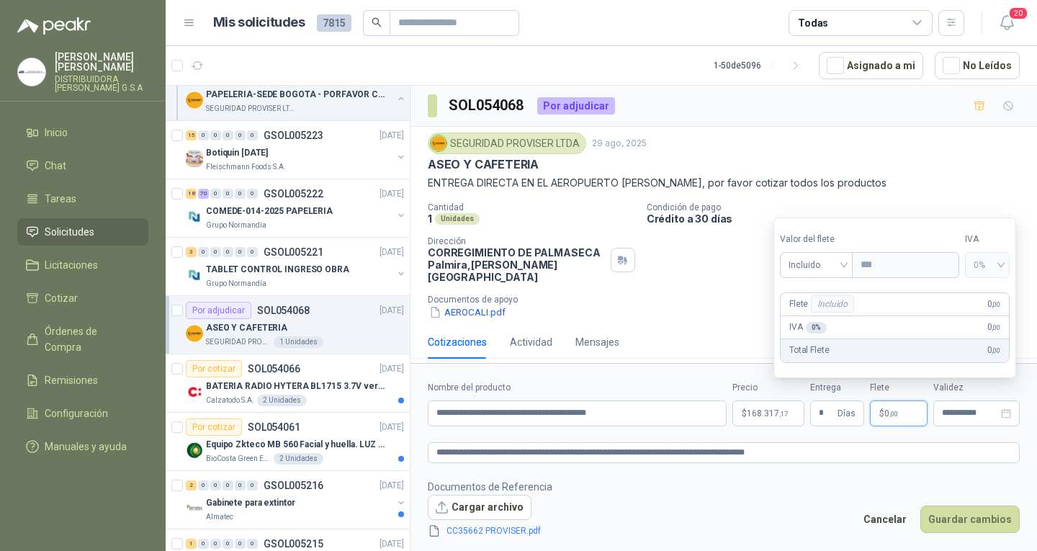
click at [905, 410] on p "$ 0 ,00" at bounding box center [899, 413] width 58 height 26
click at [834, 262] on span "Incluido" at bounding box center [815, 265] width 55 height 22
click at [830, 316] on div "Incluido" at bounding box center [817, 318] width 53 height 16
click at [971, 510] on button "Guardar cambios" at bounding box center [969, 518] width 99 height 27
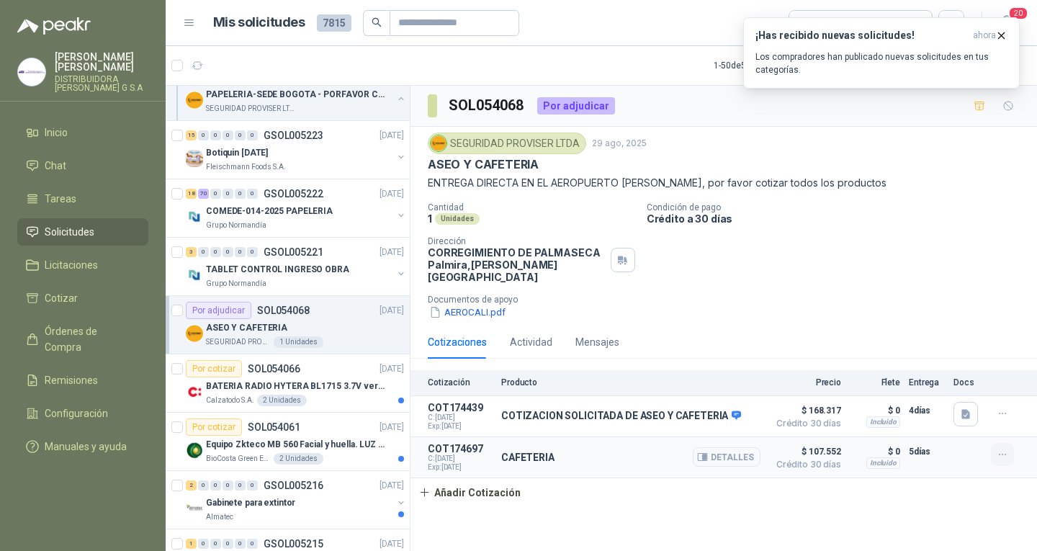
click at [1000, 448] on icon "button" at bounding box center [1002, 454] width 12 height 12
click at [957, 388] on button "Editar" at bounding box center [973, 385] width 115 height 23
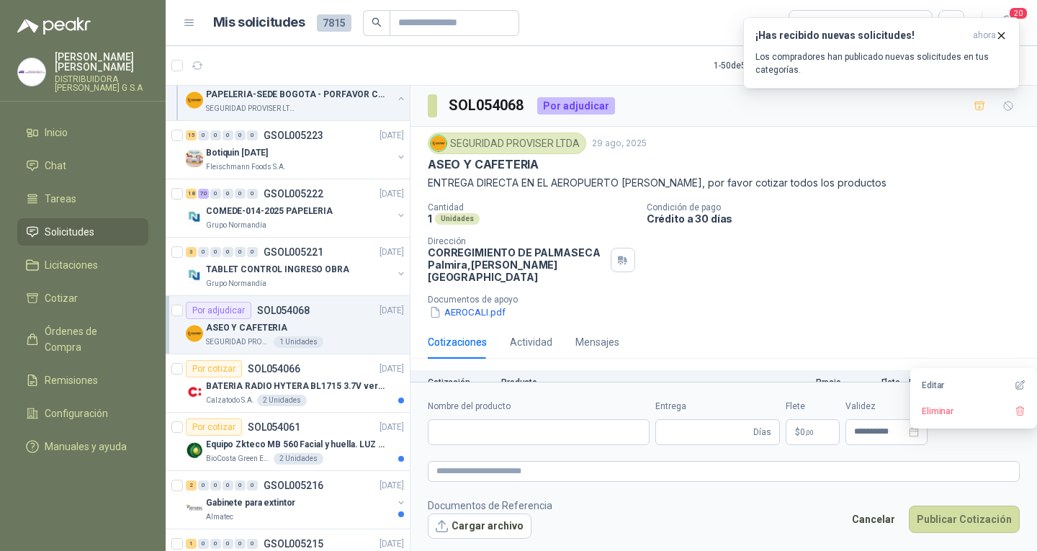
type input "*********"
click at [829, 437] on input "*" at bounding box center [826, 432] width 16 height 24
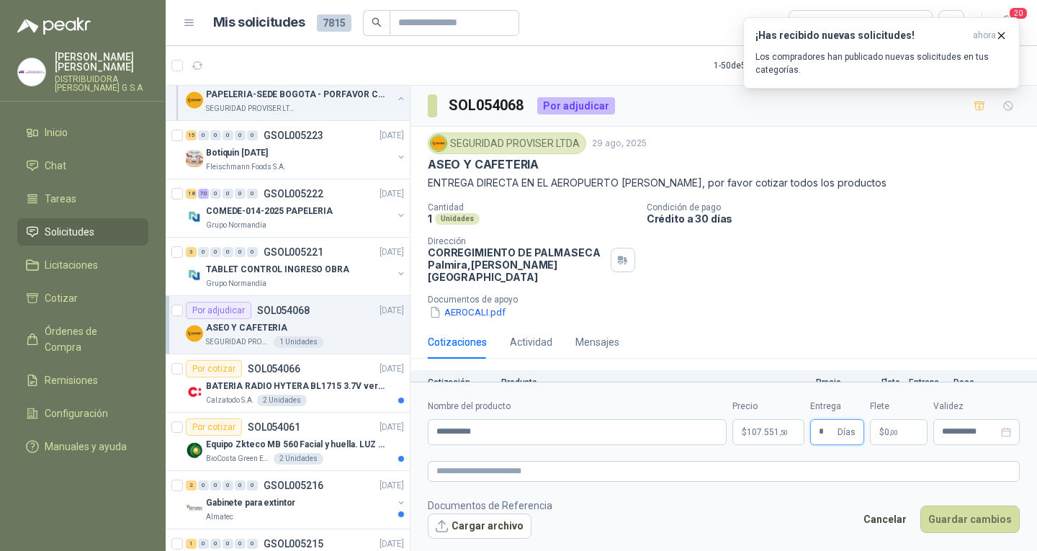
type input "*"
click at [700, 506] on footer "Documentos de Referencia Cargar archivo Cancelar Guardar cambios" at bounding box center [724, 518] width 592 height 42
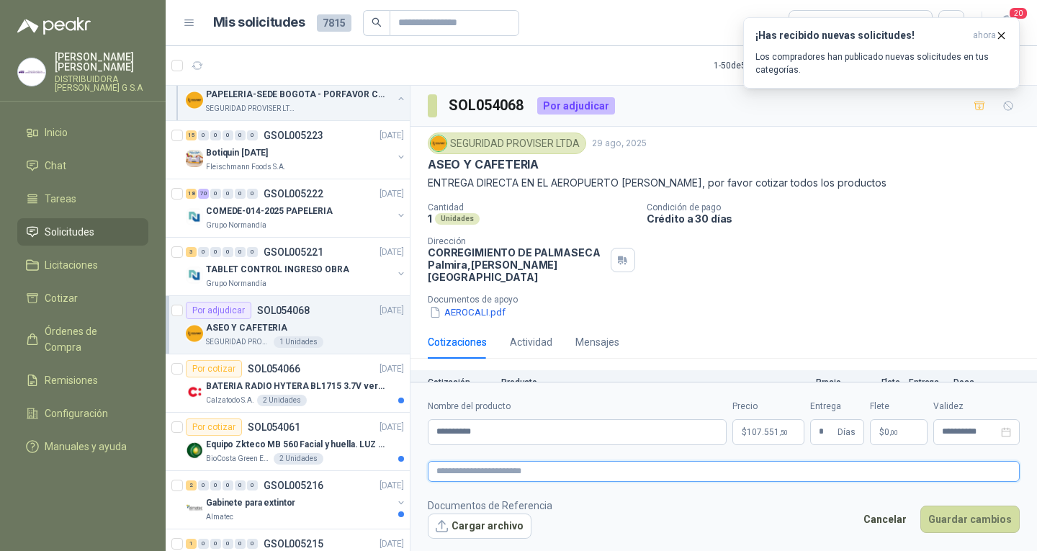
click at [713, 466] on textarea at bounding box center [724, 471] width 592 height 21
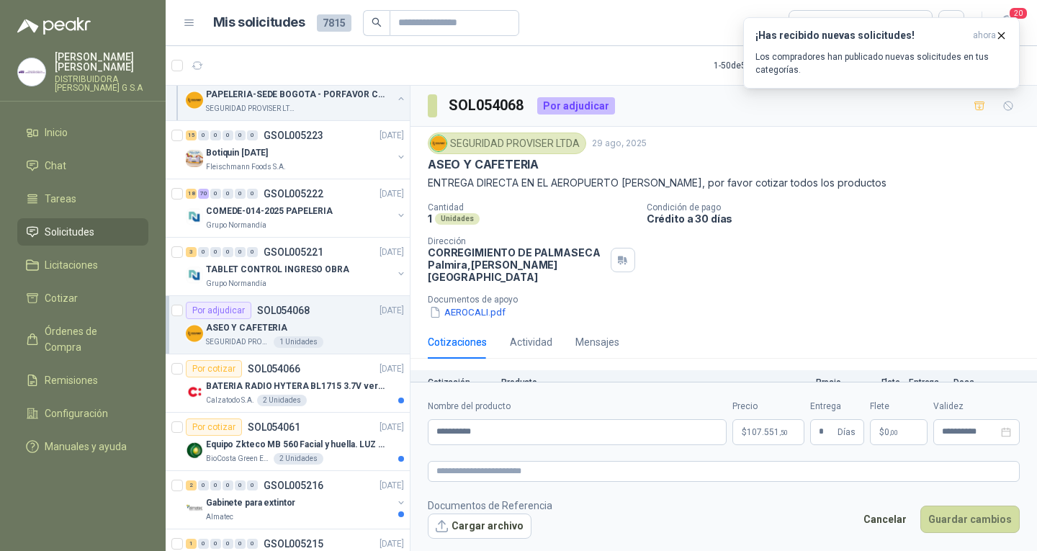
click at [758, 433] on span "107.551 ,50" at bounding box center [766, 432] width 41 height 9
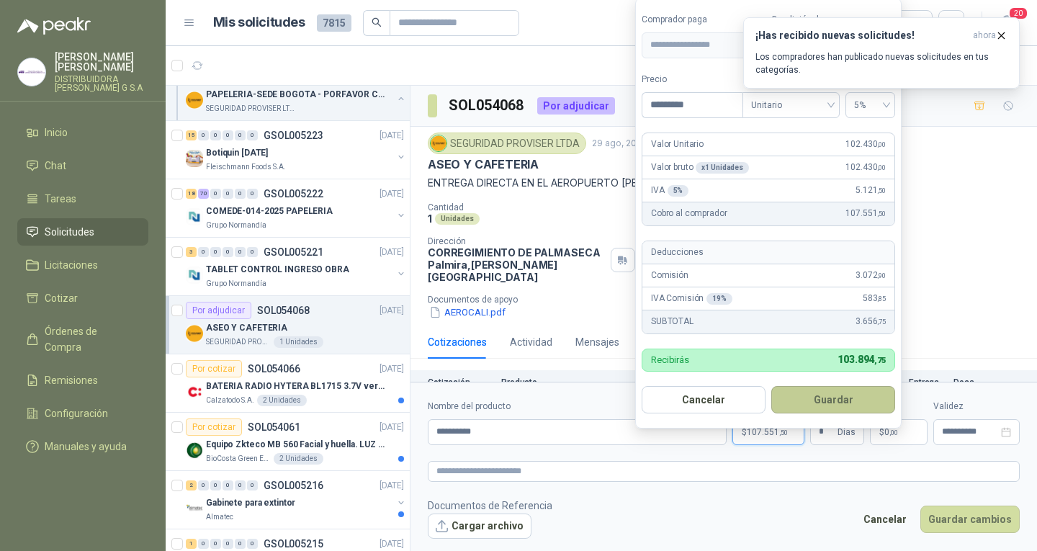
click at [857, 399] on button "Guardar" at bounding box center [833, 399] width 124 height 27
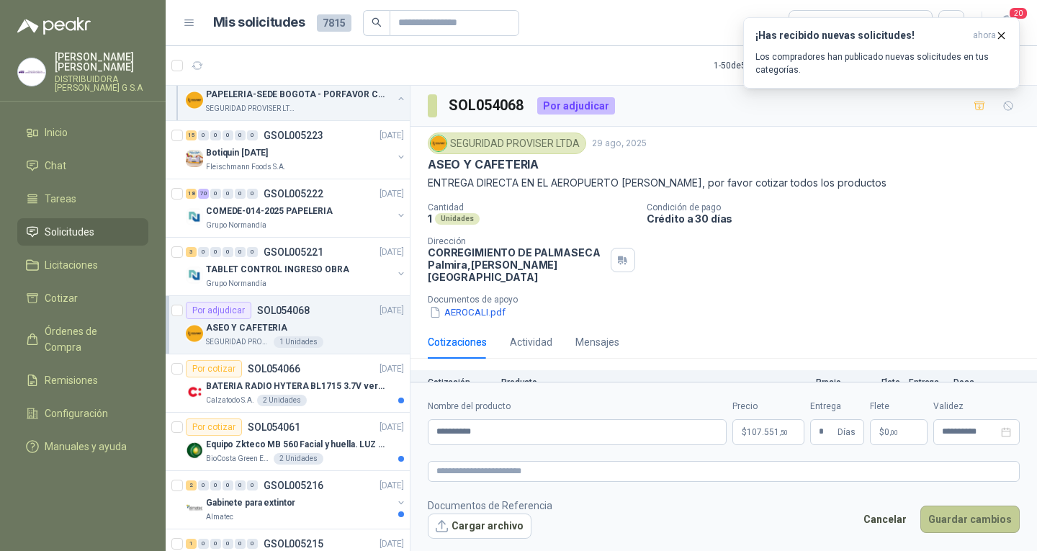
click at [964, 516] on button "Guardar cambios" at bounding box center [969, 518] width 99 height 27
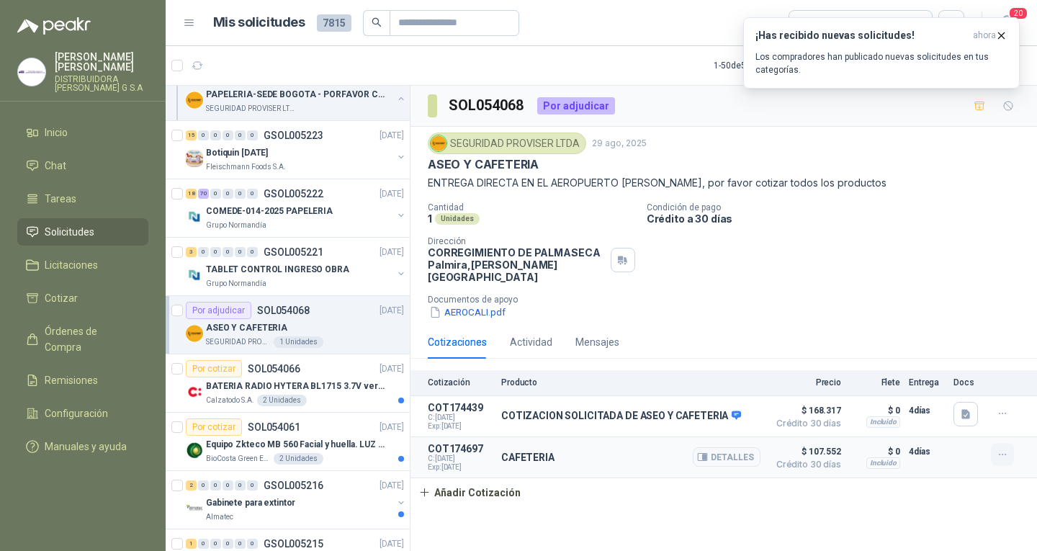
click at [1003, 448] on icon "button" at bounding box center [1002, 454] width 12 height 12
click at [975, 387] on button "Editar" at bounding box center [973, 385] width 115 height 23
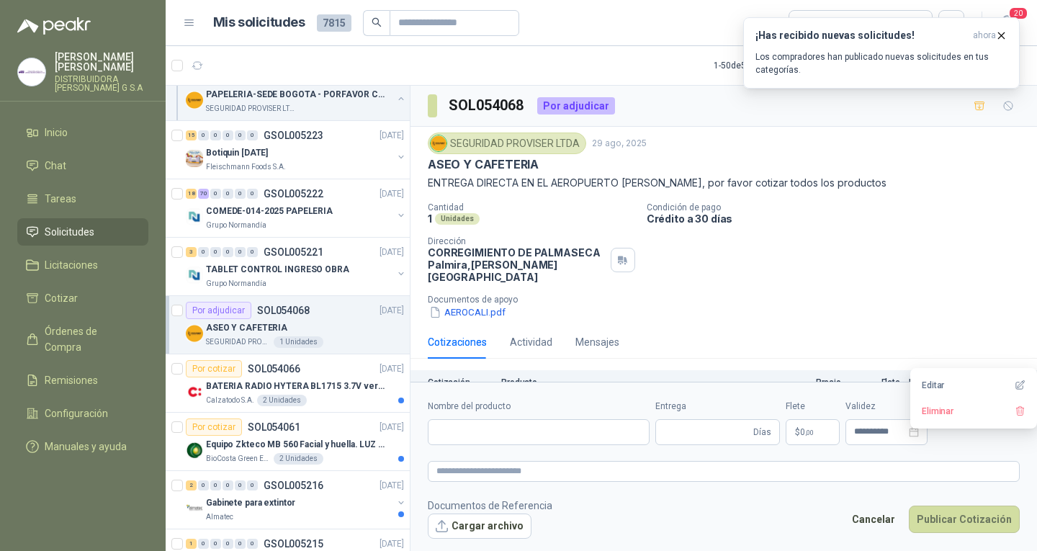
type input "*********"
type input "*"
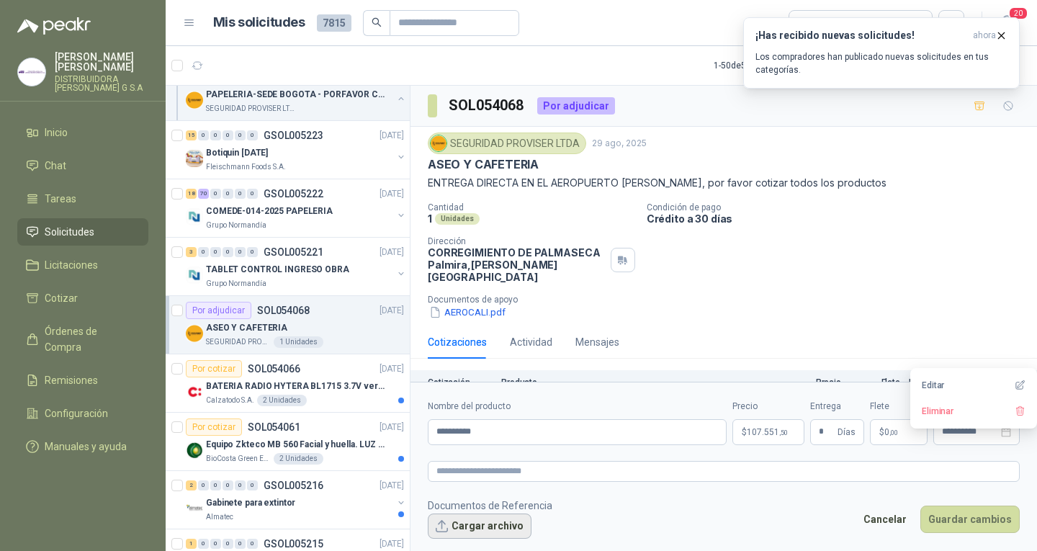
click at [495, 527] on button "Cargar archivo" at bounding box center [480, 526] width 104 height 26
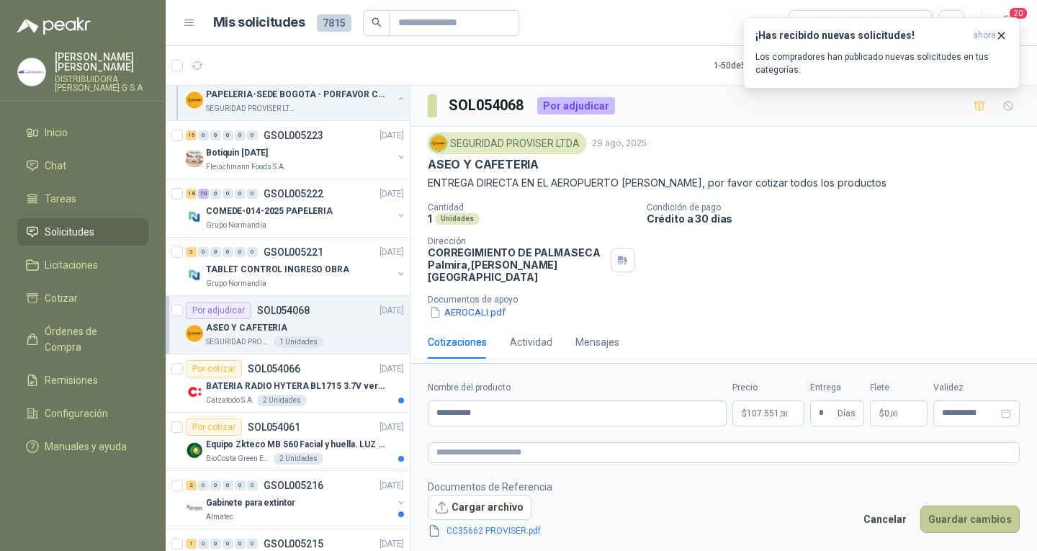
click at [964, 520] on button "Guardar cambios" at bounding box center [969, 518] width 99 height 27
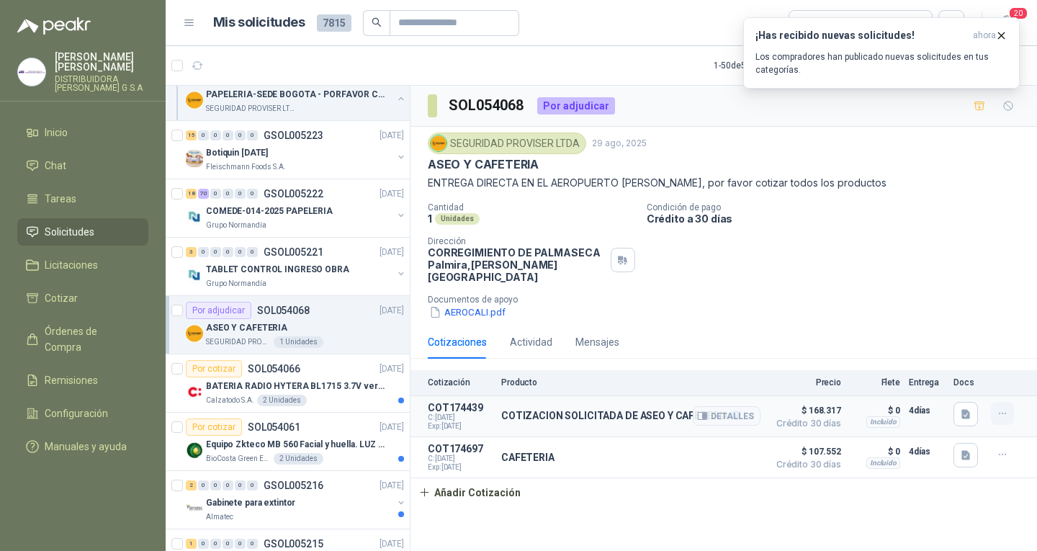
click at [1000, 409] on button "button" at bounding box center [1001, 413] width 23 height 23
click at [951, 343] on button "Editar" at bounding box center [973, 343] width 115 height 23
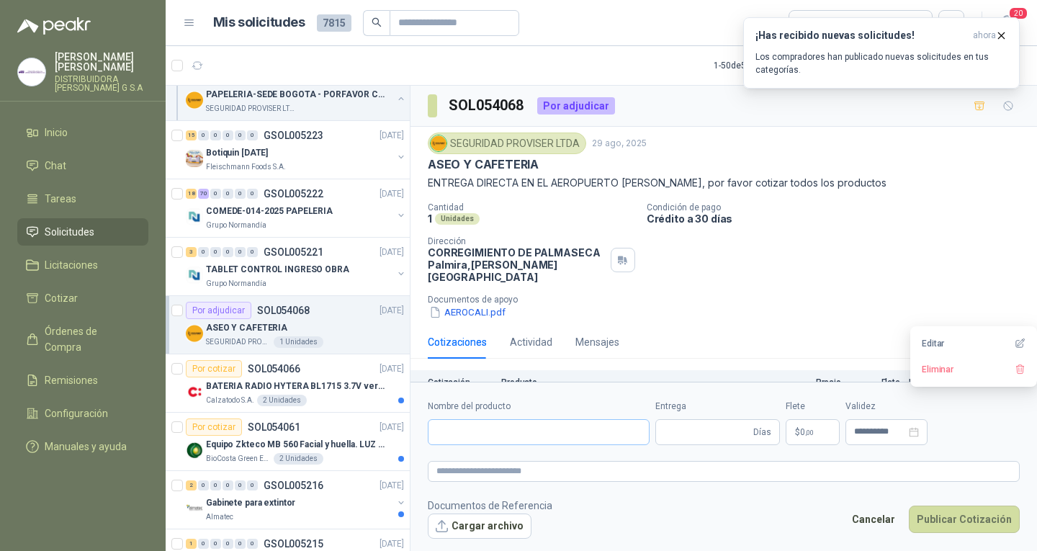
type input "**********"
type input "*"
type textarea "**********"
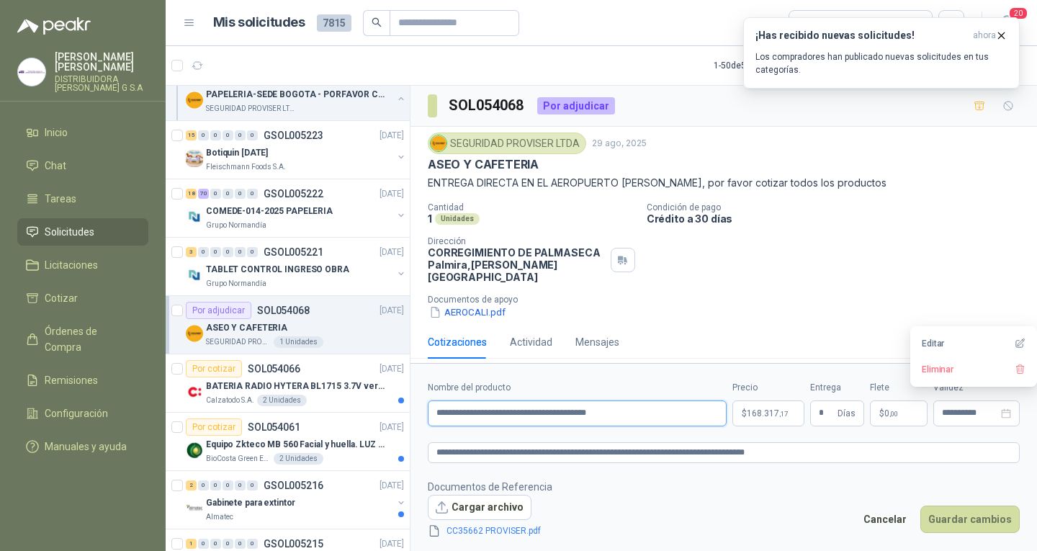
click at [650, 408] on input "**********" at bounding box center [577, 413] width 299 height 26
type input "**********"
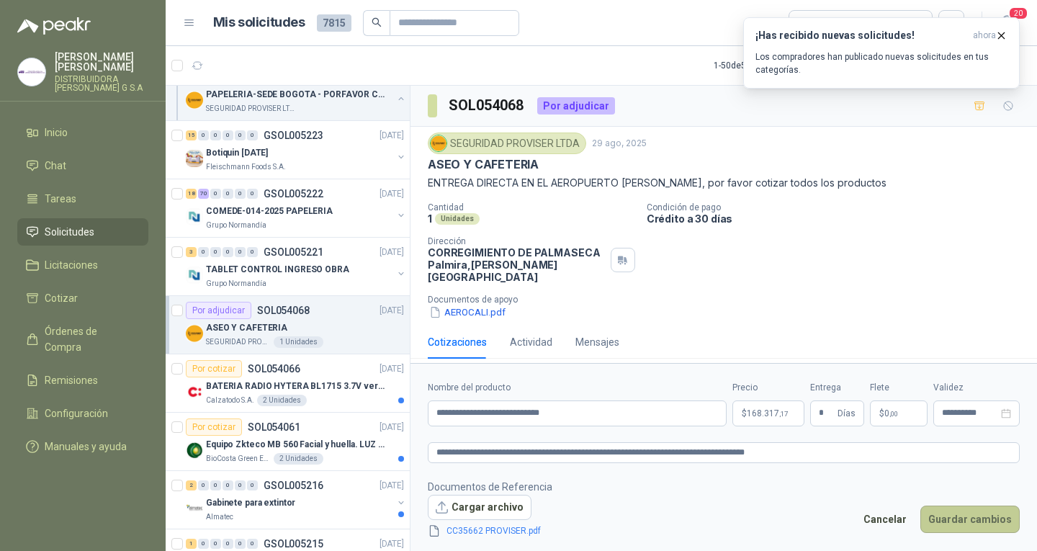
click at [966, 513] on button "Guardar cambios" at bounding box center [969, 518] width 99 height 27
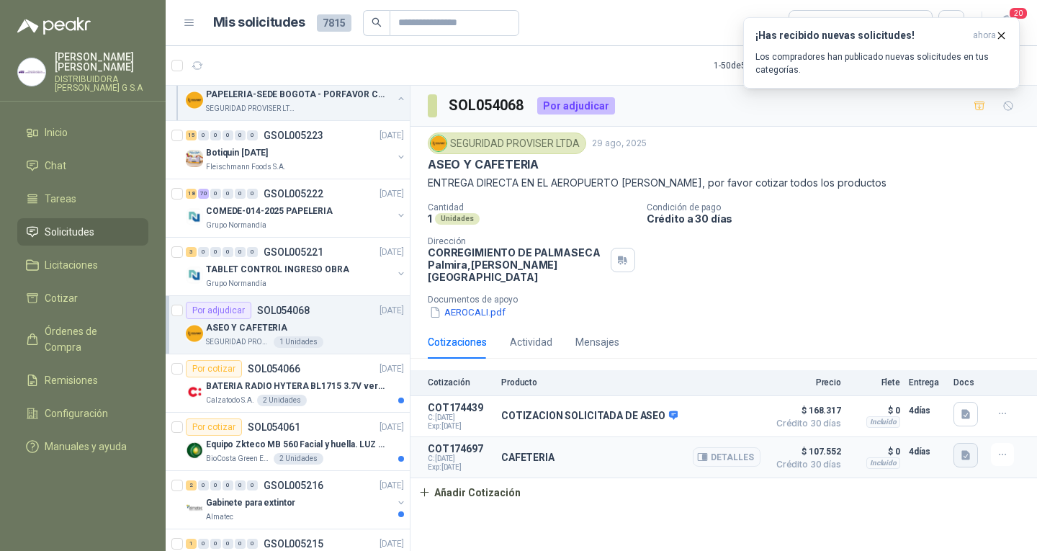
click at [961, 449] on icon "button" at bounding box center [966, 455] width 12 height 12
click at [927, 413] on button "CC35662 PROVISER.pdf" at bounding box center [908, 411] width 119 height 15
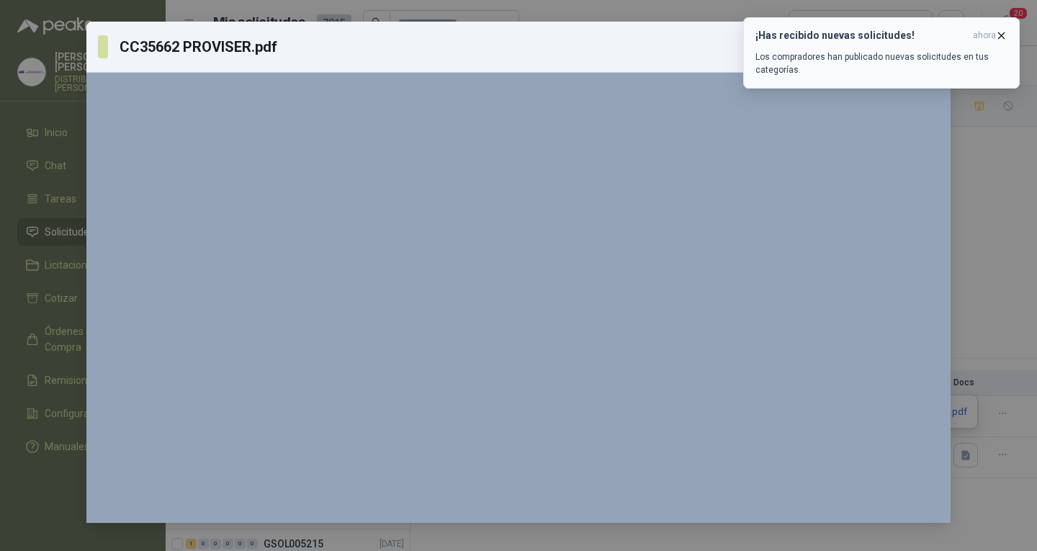
click at [1002, 32] on icon "button" at bounding box center [1001, 36] width 12 height 12
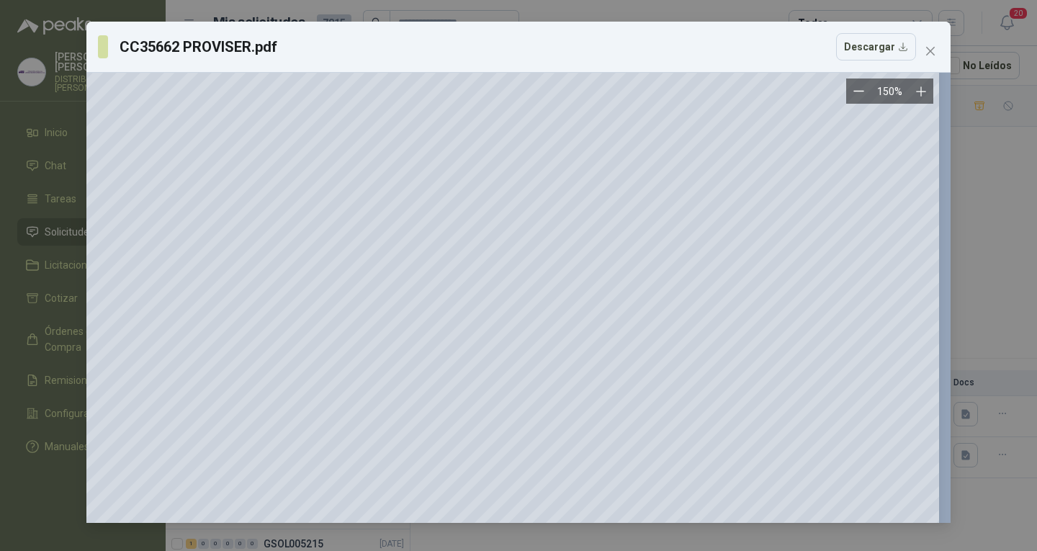
scroll to position [288, 153]
click at [938, 47] on span "Close" at bounding box center [930, 51] width 23 height 12
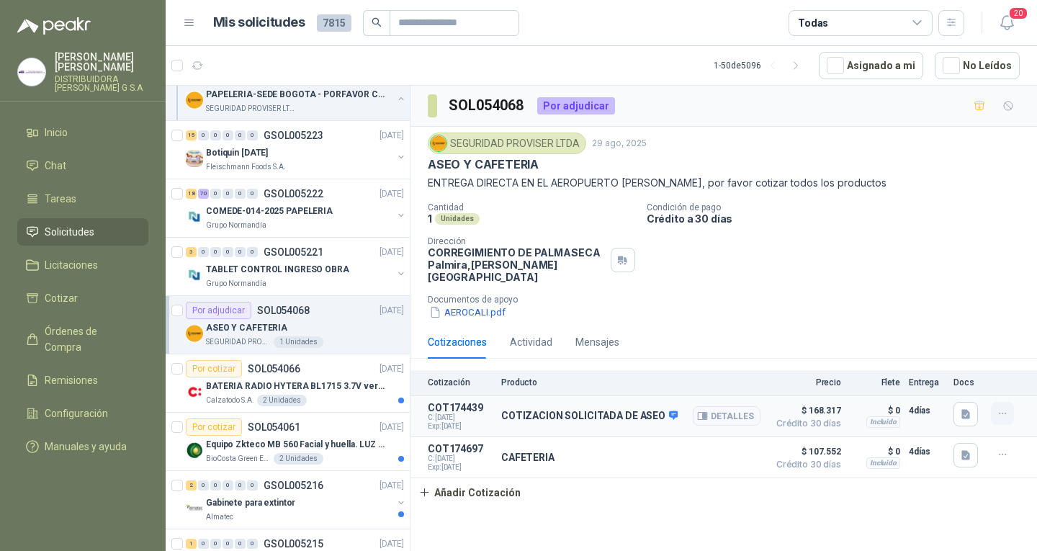
click at [998, 407] on icon "button" at bounding box center [1002, 413] width 12 height 12
click at [980, 363] on button "Eliminar" at bounding box center [973, 369] width 115 height 23
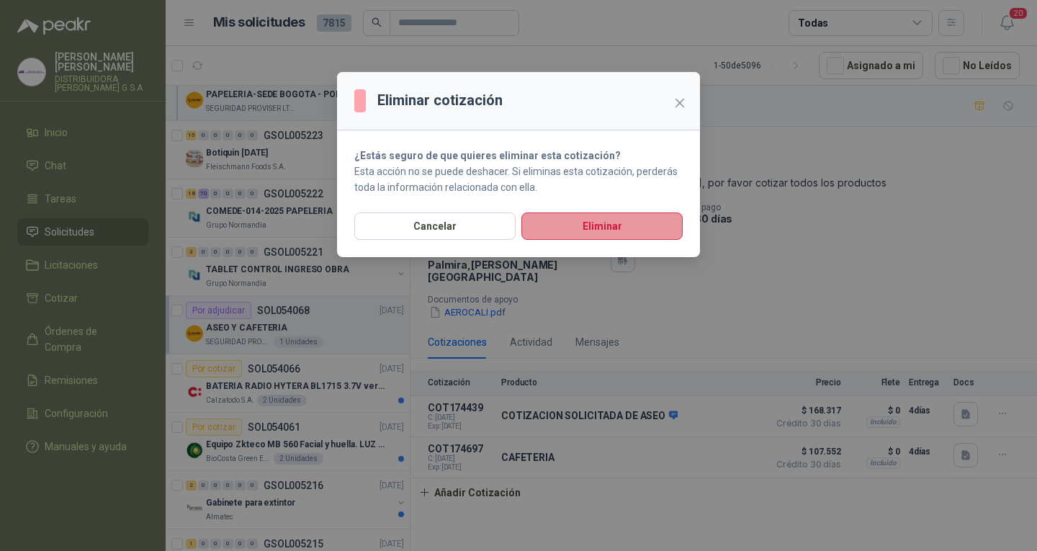
click at [617, 222] on button "Eliminar" at bounding box center [601, 225] width 161 height 27
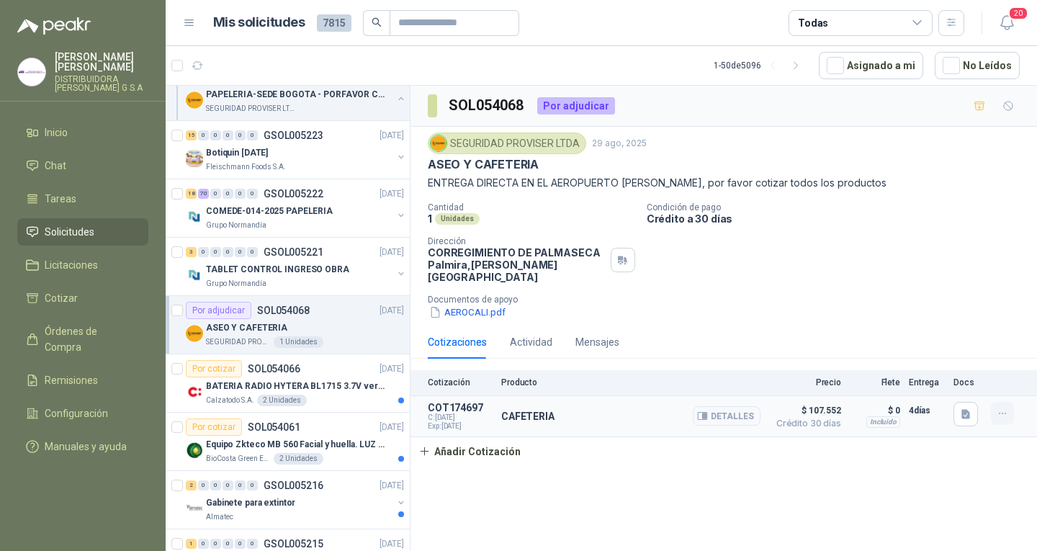
click at [1001, 407] on icon "button" at bounding box center [1002, 413] width 12 height 12
click at [984, 374] on button "Eliminar" at bounding box center [973, 369] width 115 height 23
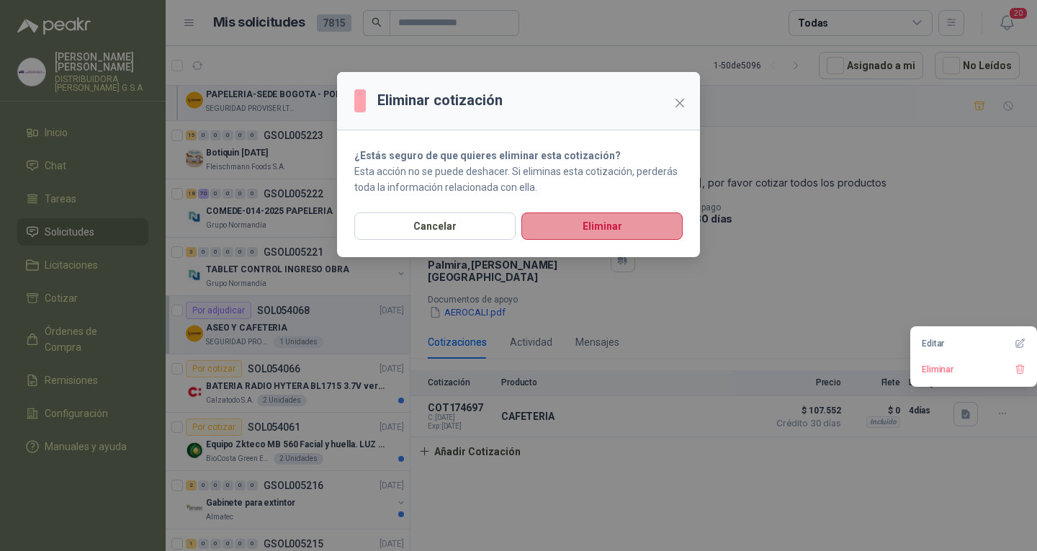
click at [608, 235] on button "Eliminar" at bounding box center [601, 225] width 161 height 27
